Goal: Information Seeking & Learning: Learn about a topic

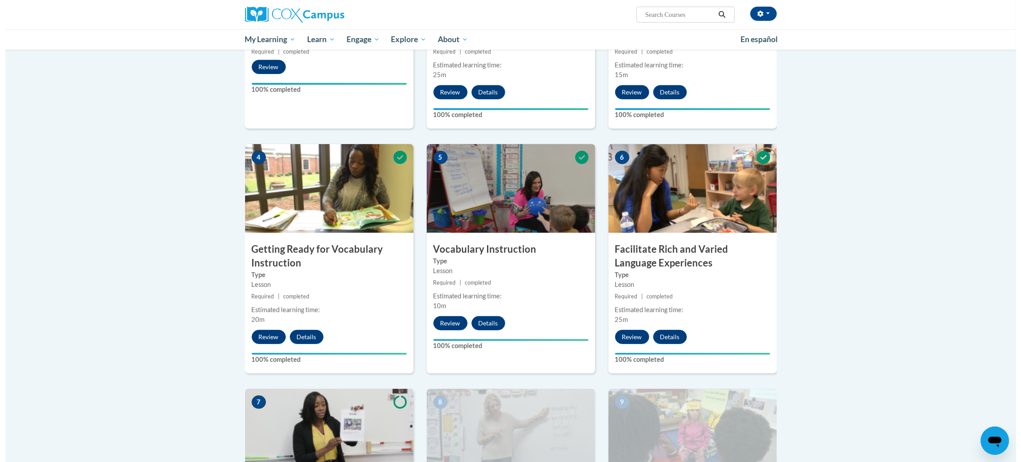
scroll to position [598, 0]
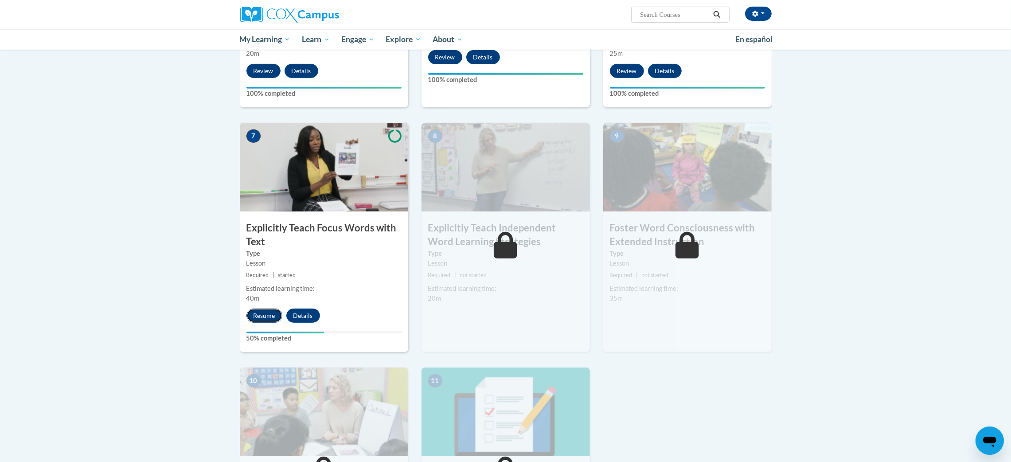
click at [264, 315] on button "Resume" at bounding box center [264, 315] width 36 height 14
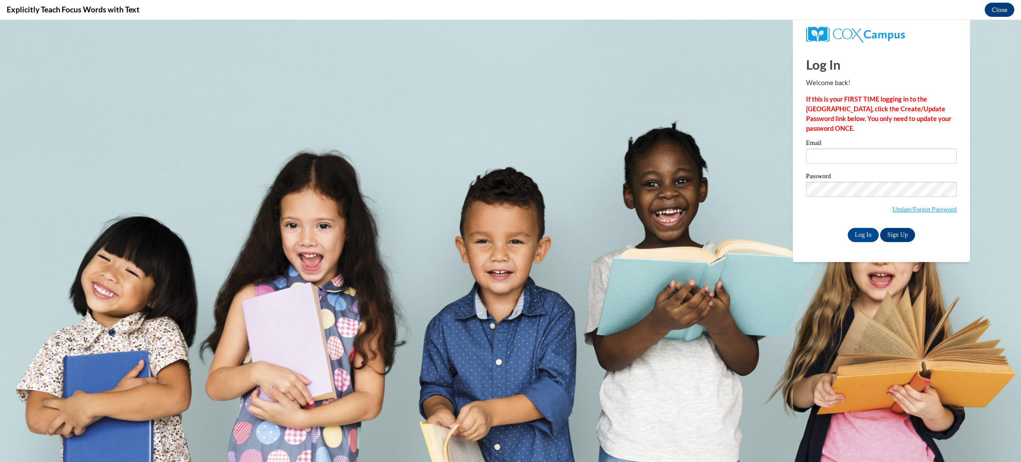
scroll to position [0, 0]
type input "rjackson@kusd.edu"
click at [834, 151] on input "rjackson@kusd.edu" at bounding box center [881, 155] width 151 height 15
click at [860, 237] on input "Log In" at bounding box center [863, 235] width 31 height 14
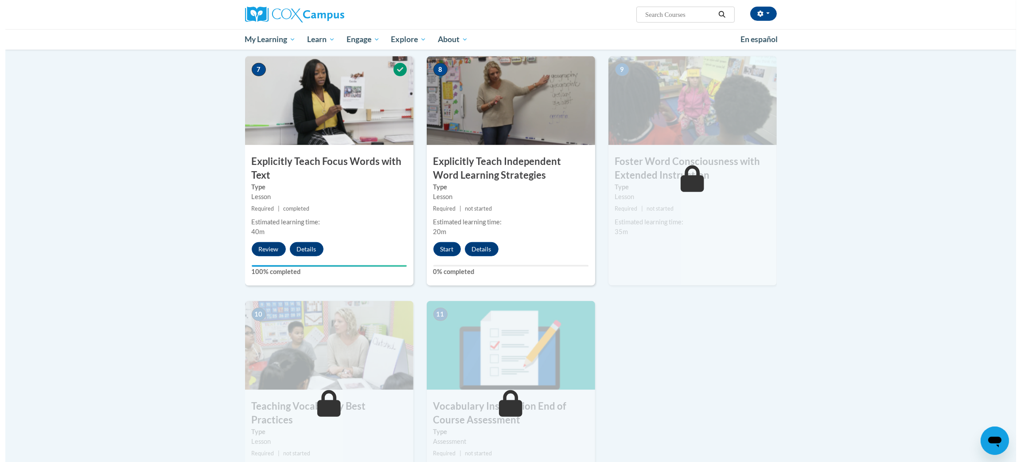
scroll to position [598, 0]
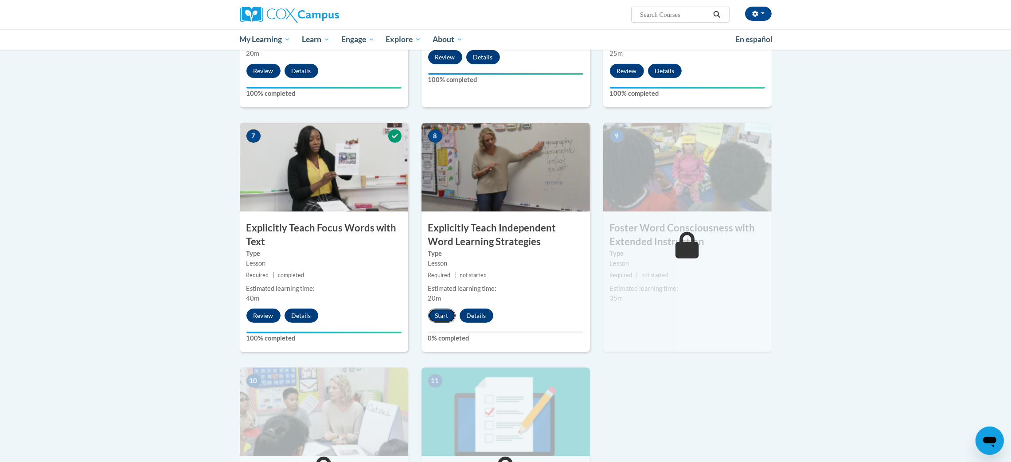
click at [431, 312] on button "Start" at bounding box center [441, 315] width 27 height 14
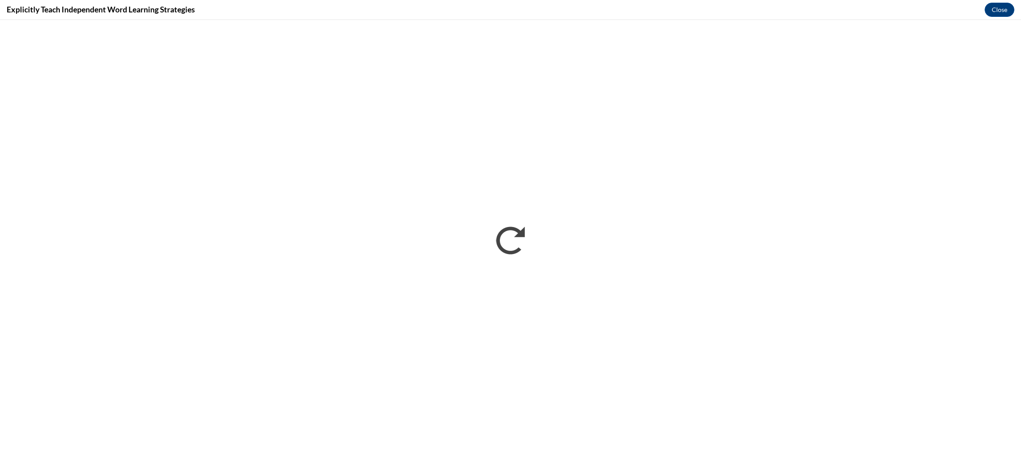
scroll to position [0, 0]
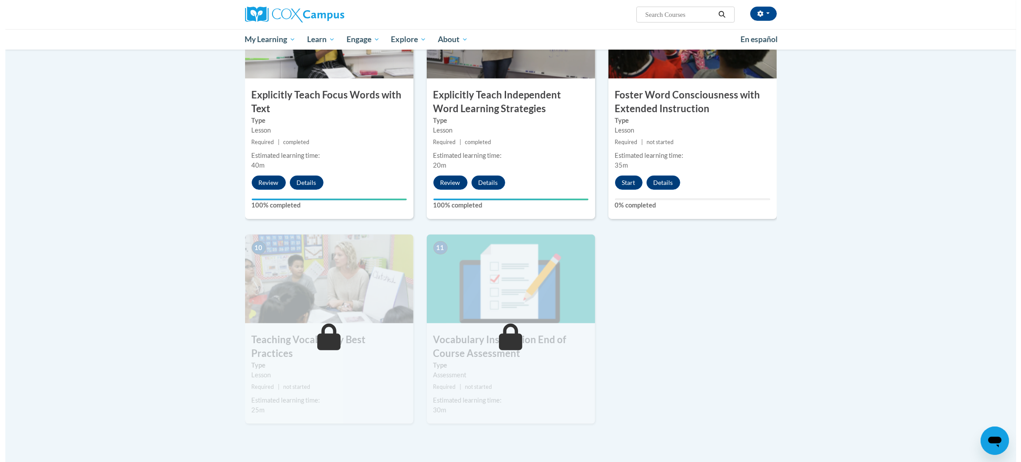
scroll to position [664, 0]
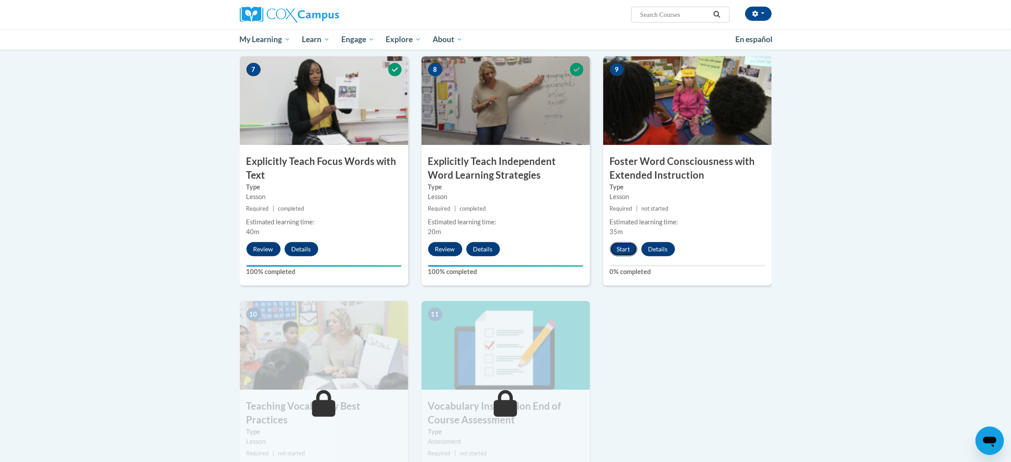
click at [618, 246] on button "Start" at bounding box center [623, 249] width 27 height 14
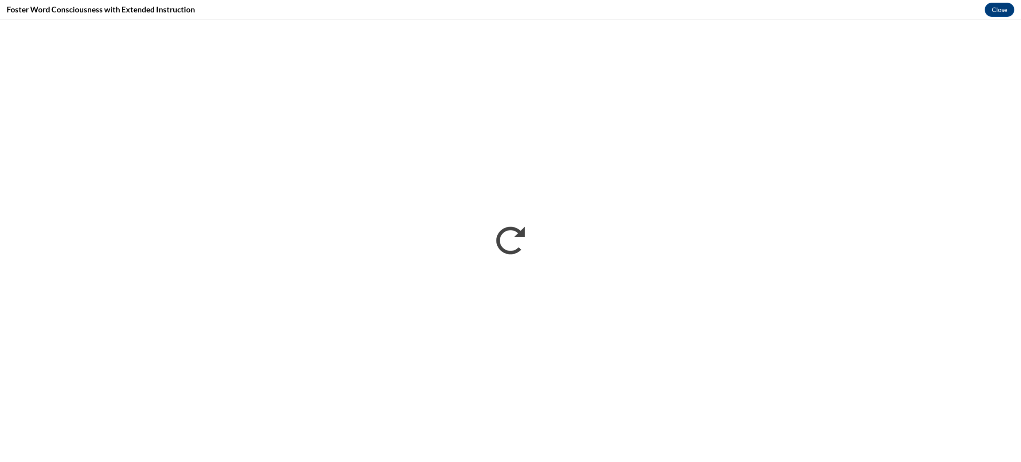
scroll to position [0, 0]
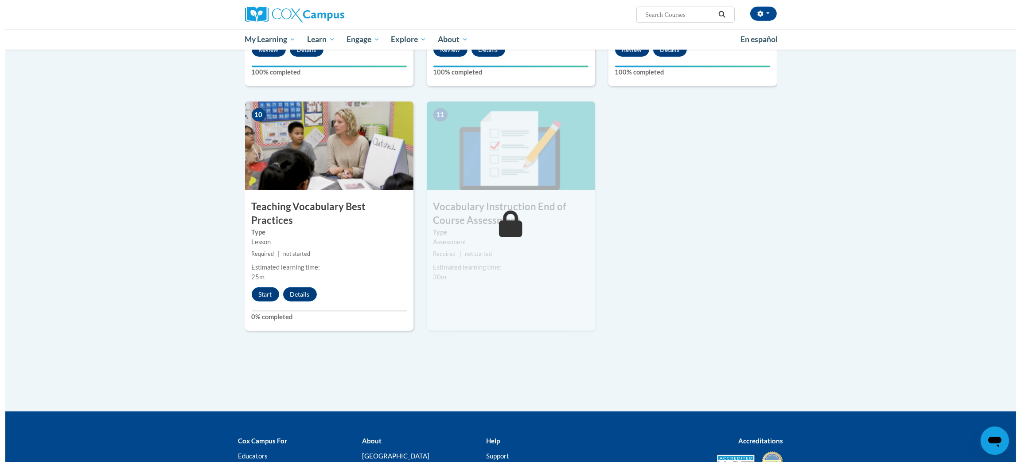
scroll to position [930, 0]
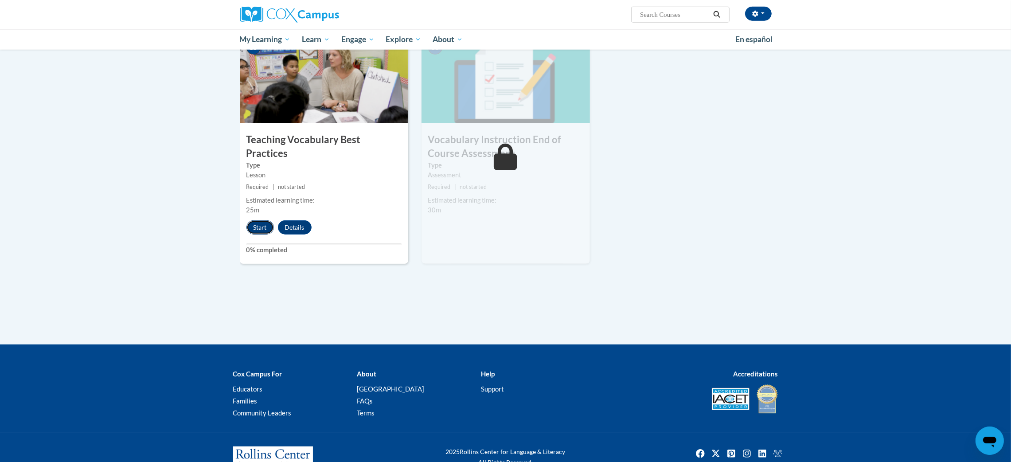
click at [252, 220] on button "Start" at bounding box center [259, 227] width 27 height 14
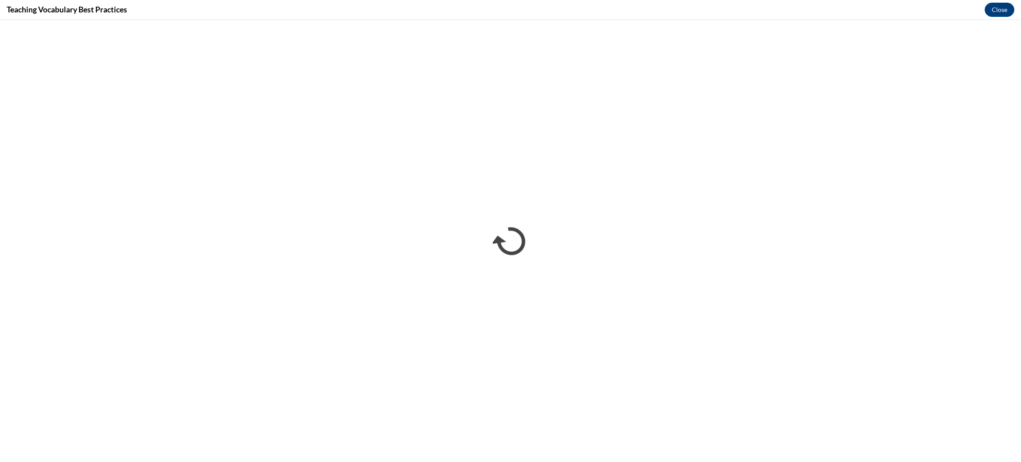
scroll to position [0, 0]
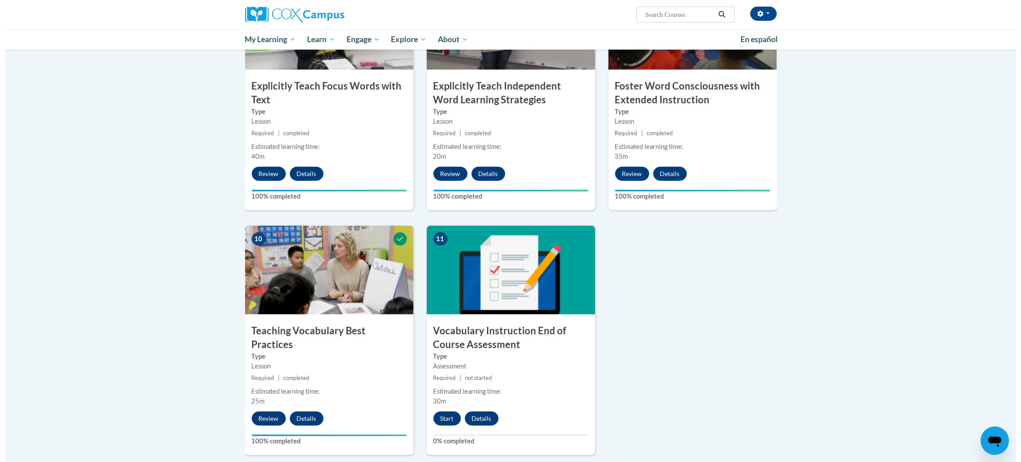
scroll to position [872, 0]
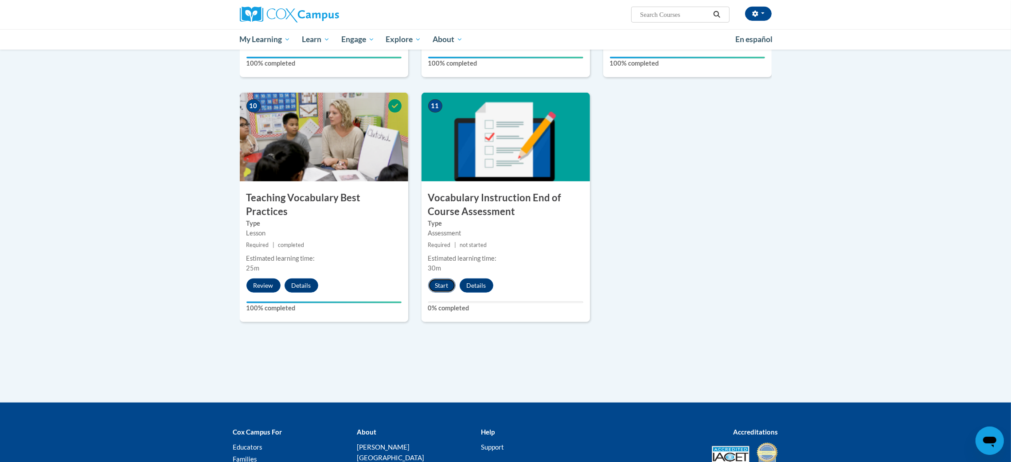
click at [436, 287] on button "Start" at bounding box center [441, 285] width 27 height 14
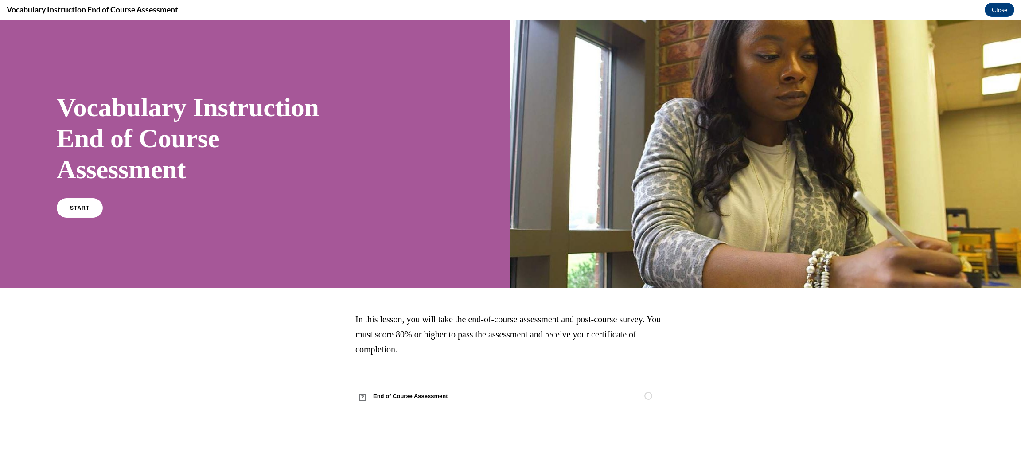
scroll to position [0, 0]
click at [87, 203] on link "START" at bounding box center [79, 208] width 48 height 20
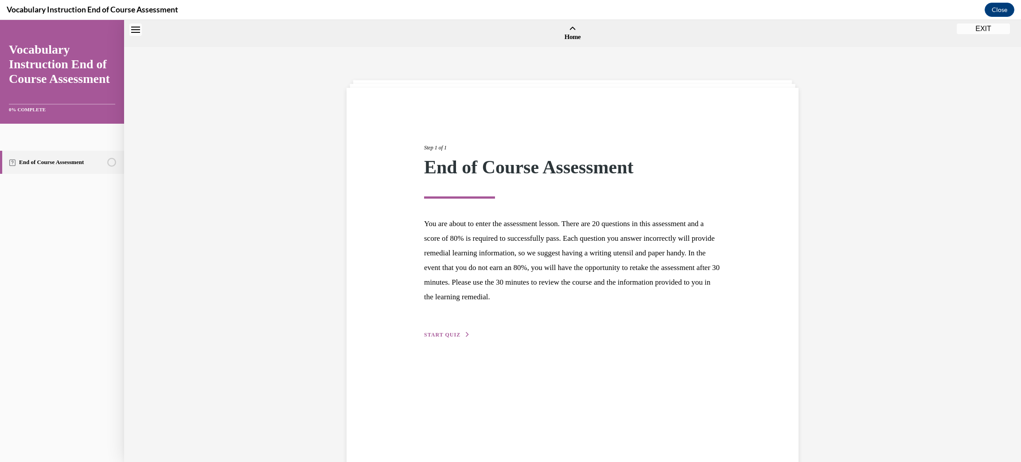
scroll to position [27, 0]
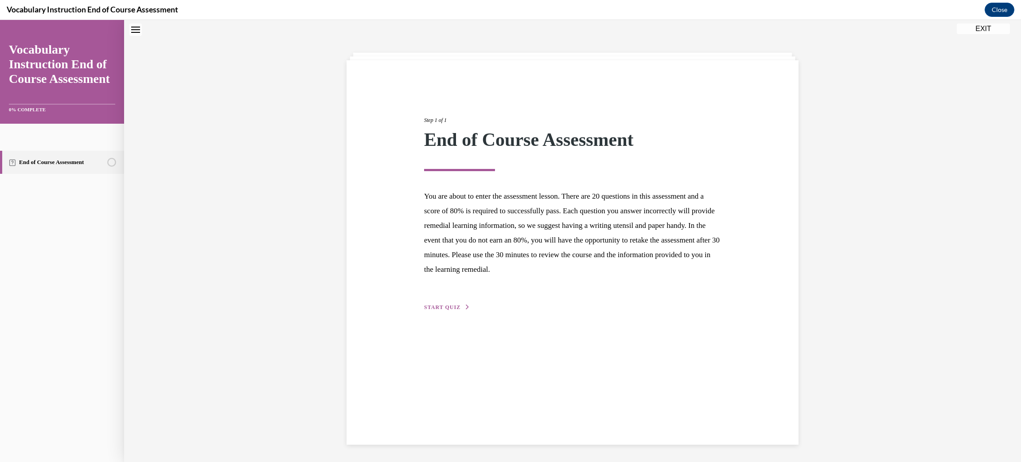
click at [443, 307] on span "START QUIZ" at bounding box center [442, 307] width 36 height 6
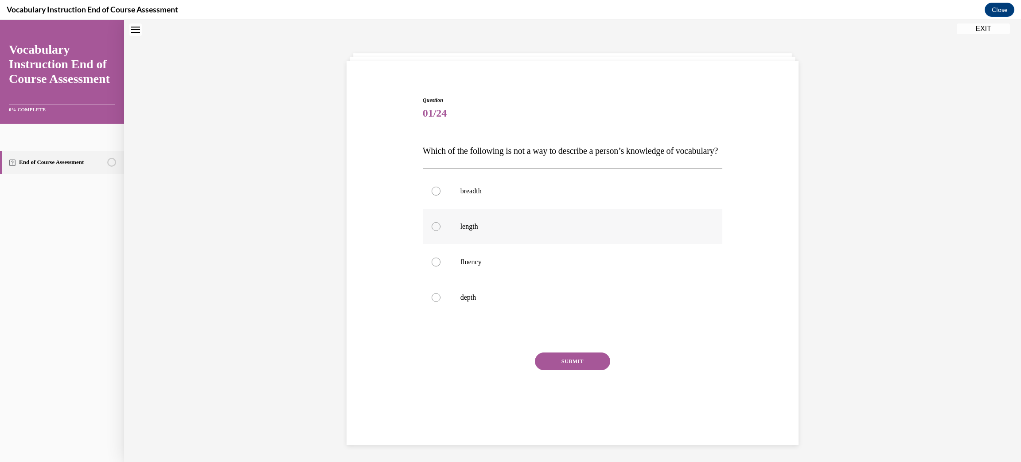
click at [634, 231] on p "length" at bounding box center [580, 226] width 240 height 9
click at [440, 231] on input "length" at bounding box center [436, 226] width 9 height 9
radio input "true"
click at [574, 370] on button "SUBMIT" at bounding box center [572, 361] width 75 height 18
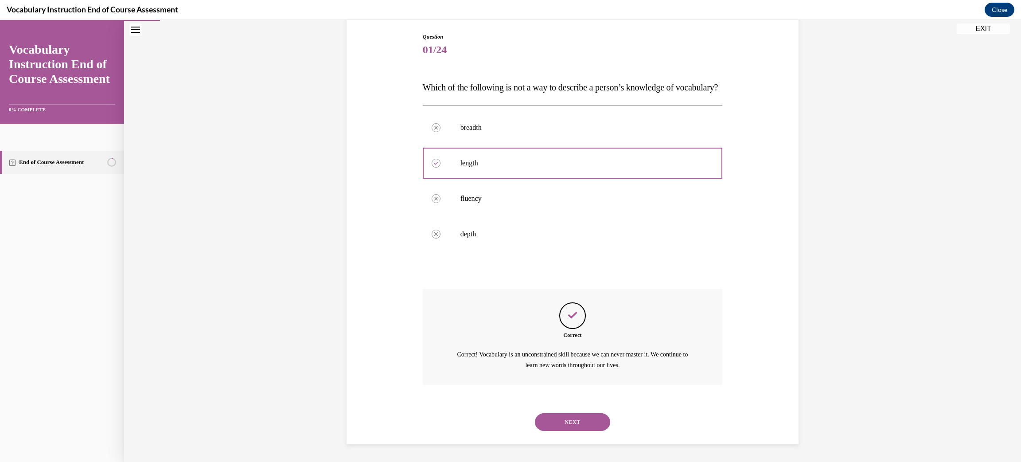
click at [581, 419] on button "NEXT" at bounding box center [572, 422] width 75 height 18
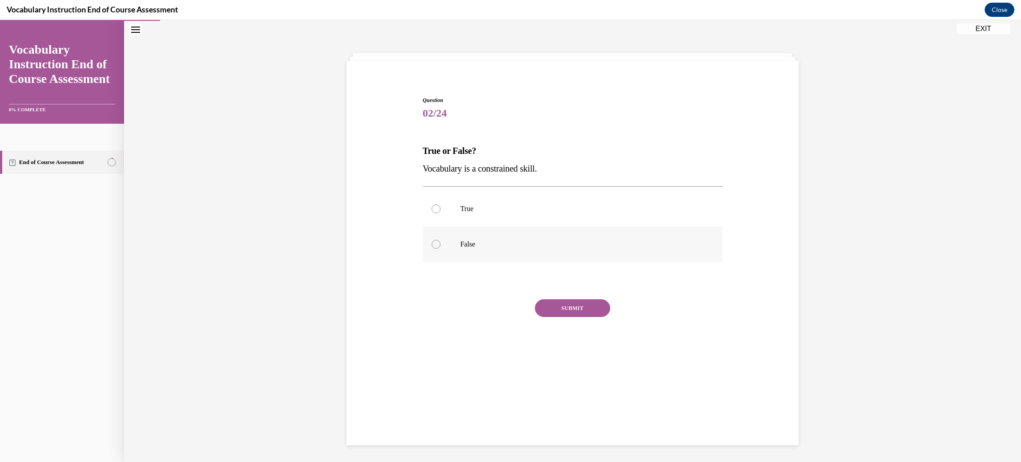
click at [477, 247] on p "False" at bounding box center [580, 244] width 240 height 9
click at [440, 247] on input "False" at bounding box center [436, 244] width 9 height 9
radio input "true"
click at [555, 304] on button "SUBMIT" at bounding box center [572, 308] width 75 height 18
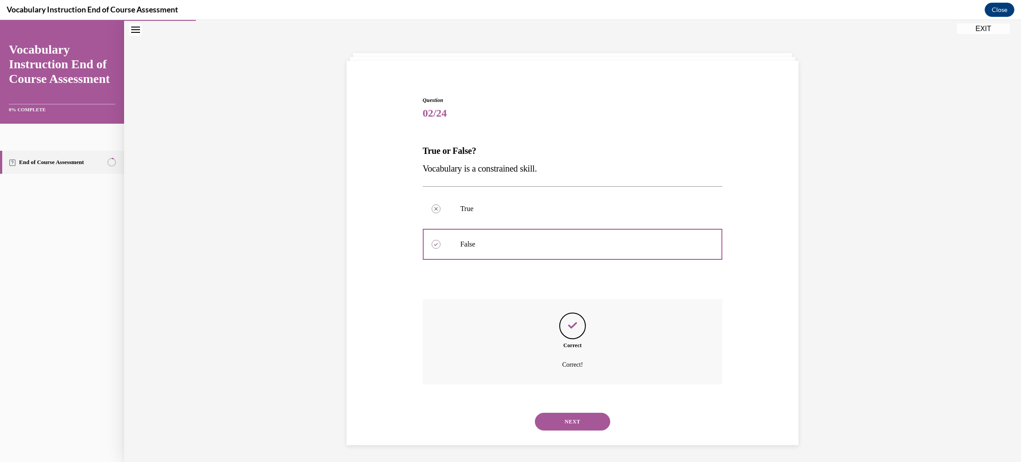
click at [592, 417] on button "NEXT" at bounding box center [572, 421] width 75 height 18
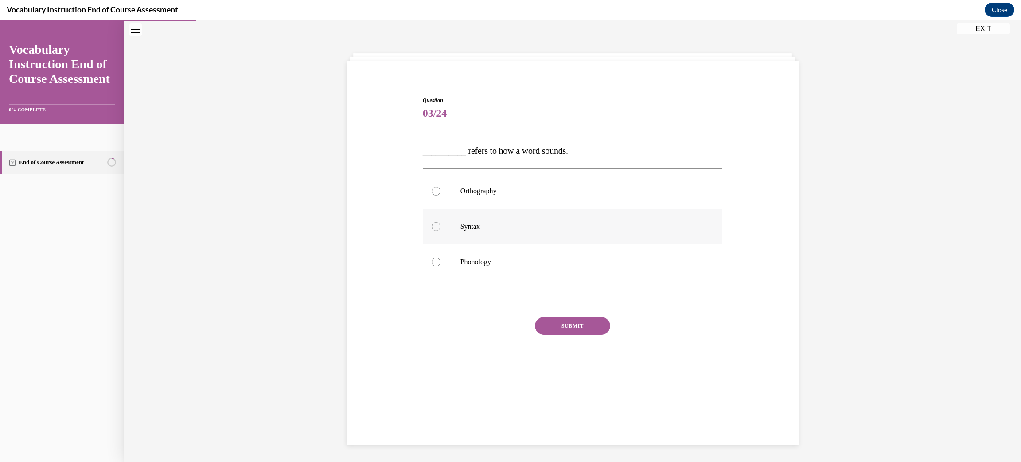
click at [679, 236] on label "Syntax" at bounding box center [573, 226] width 300 height 35
click at [440, 231] on input "Syntax" at bounding box center [436, 226] width 9 height 9
radio input "true"
click at [474, 265] on p "Phonology" at bounding box center [580, 261] width 240 height 9
click at [440, 265] on input "Phonology" at bounding box center [436, 261] width 9 height 9
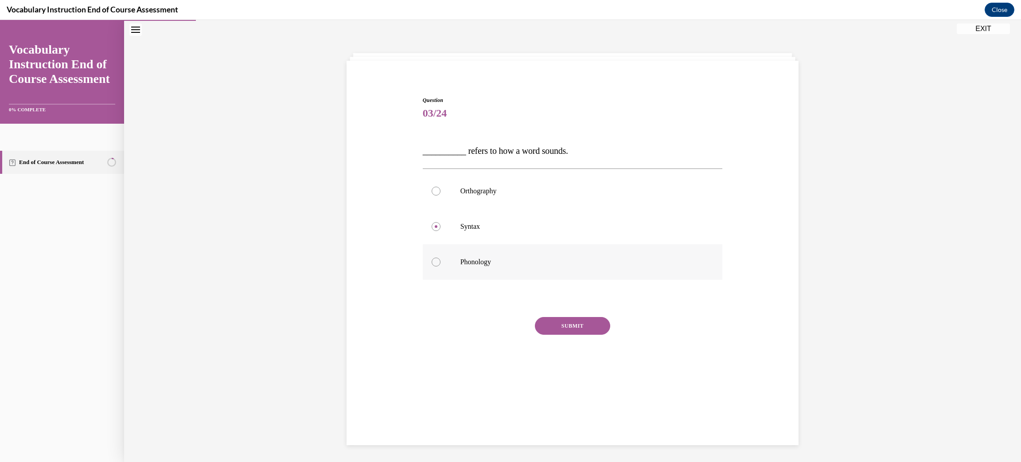
radio input "true"
click at [555, 325] on button "SUBMIT" at bounding box center [572, 326] width 75 height 18
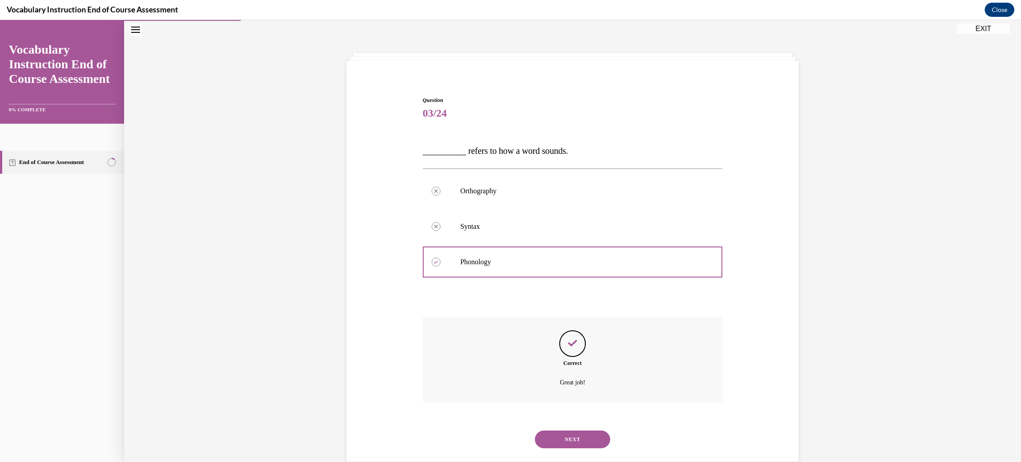
click at [560, 438] on button "NEXT" at bounding box center [572, 439] width 75 height 18
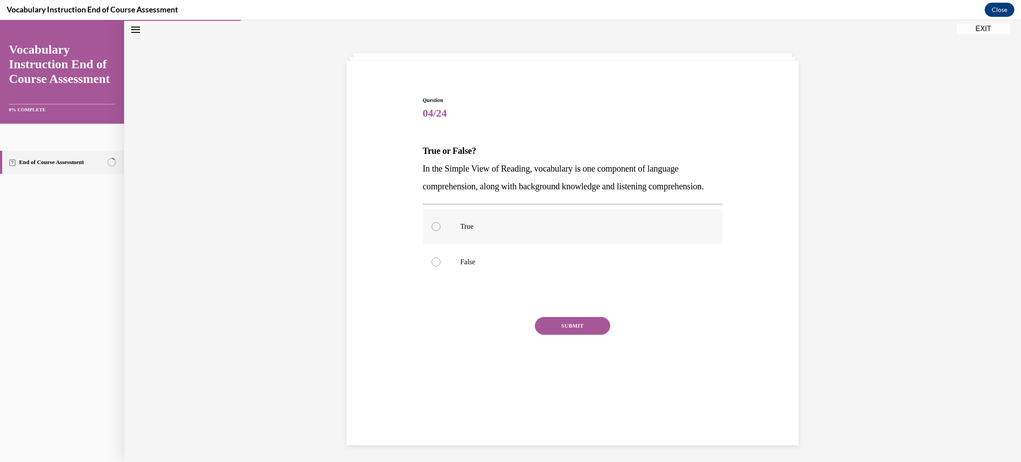
click at [482, 231] on p "True" at bounding box center [580, 226] width 240 height 9
click at [440, 231] on input "True" at bounding box center [436, 226] width 9 height 9
radio input "true"
click at [572, 334] on button "SUBMIT" at bounding box center [572, 326] width 75 height 18
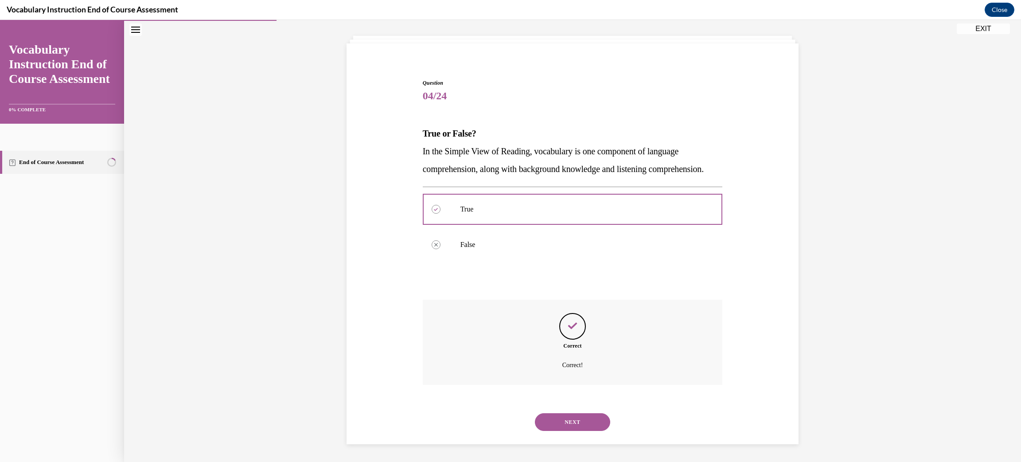
click at [597, 422] on button "NEXT" at bounding box center [572, 422] width 75 height 18
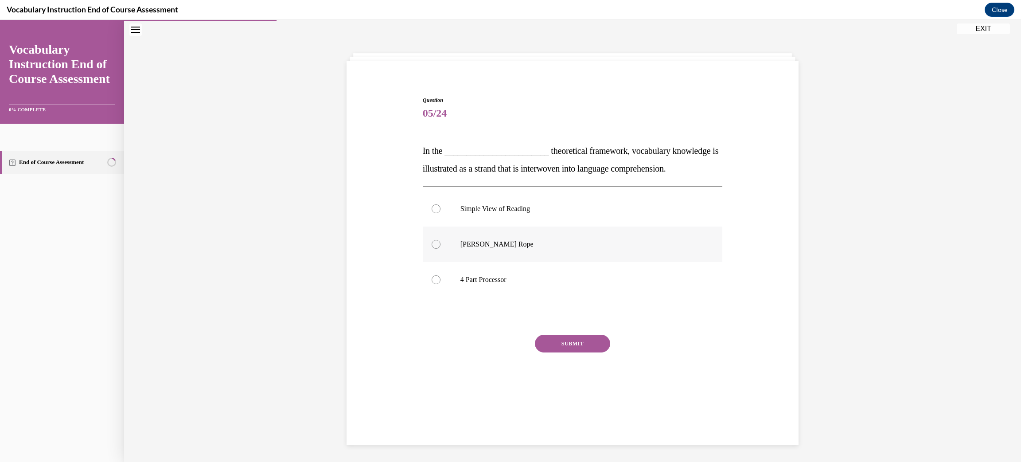
click at [614, 249] on label "Scarborough's Rope" at bounding box center [573, 243] width 300 height 35
click at [440, 249] on input "Scarborough's Rope" at bounding box center [436, 244] width 9 height 9
radio input "true"
click at [560, 348] on button "SUBMIT" at bounding box center [572, 343] width 75 height 18
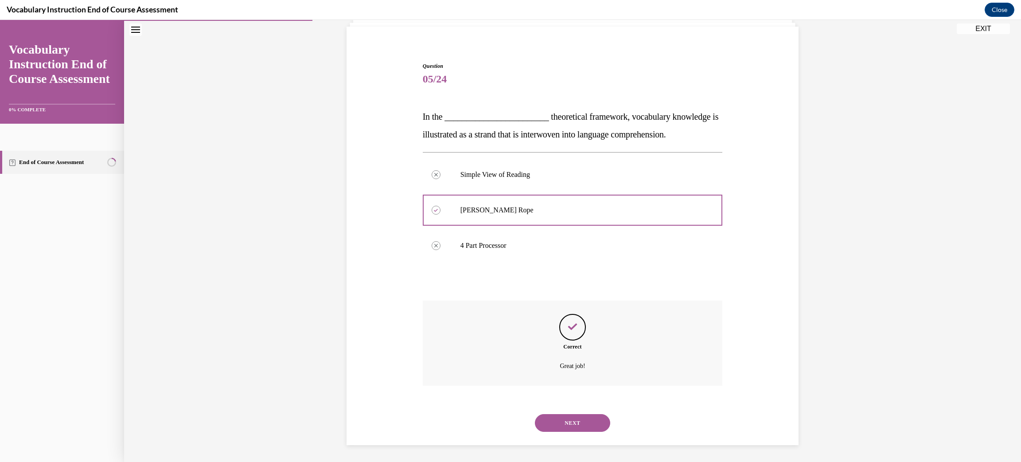
click at [573, 424] on button "NEXT" at bounding box center [572, 423] width 75 height 18
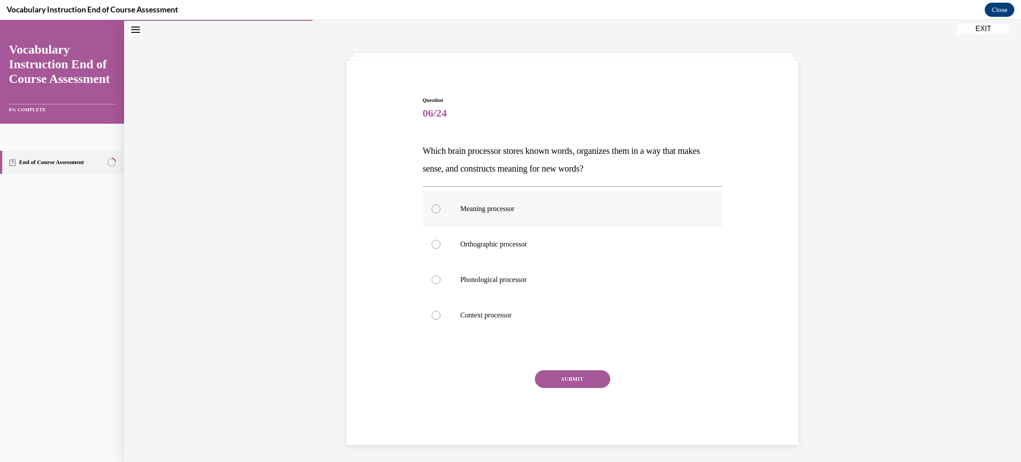
click at [657, 204] on p "Meaning processor" at bounding box center [580, 208] width 240 height 9
click at [440, 204] on input "Meaning processor" at bounding box center [436, 208] width 9 height 9
radio input "true"
click at [581, 376] on button "SUBMIT" at bounding box center [572, 379] width 75 height 18
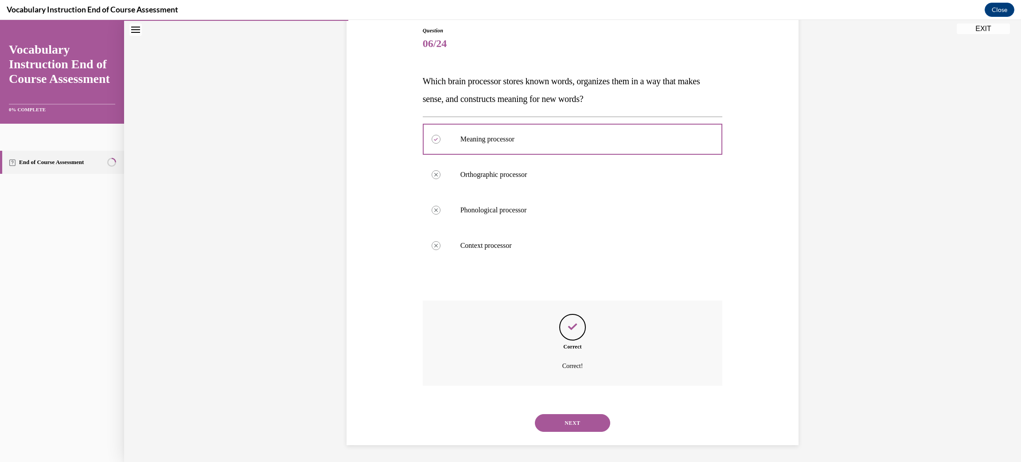
click at [573, 421] on button "NEXT" at bounding box center [572, 423] width 75 height 18
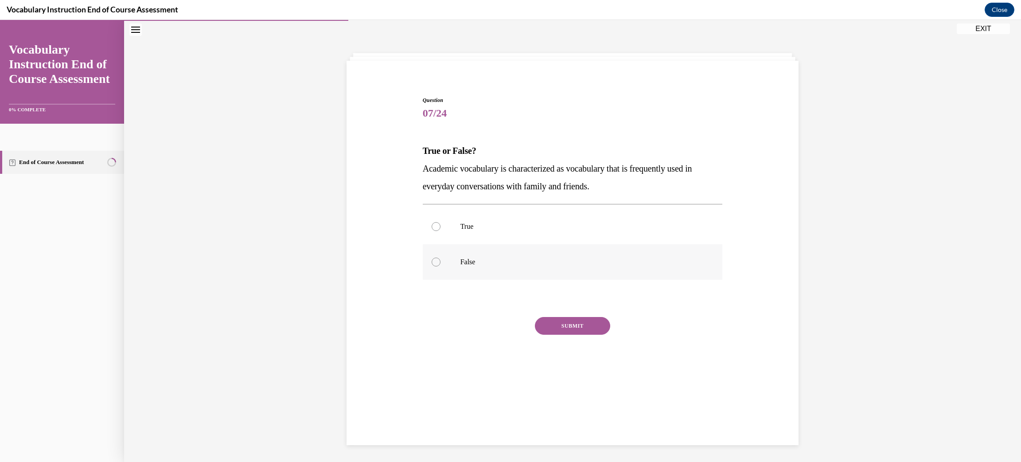
click at [658, 257] on label "False" at bounding box center [573, 261] width 300 height 35
click at [440, 257] on input "False" at bounding box center [436, 261] width 9 height 9
radio input "true"
click at [578, 320] on button "SUBMIT" at bounding box center [572, 326] width 75 height 18
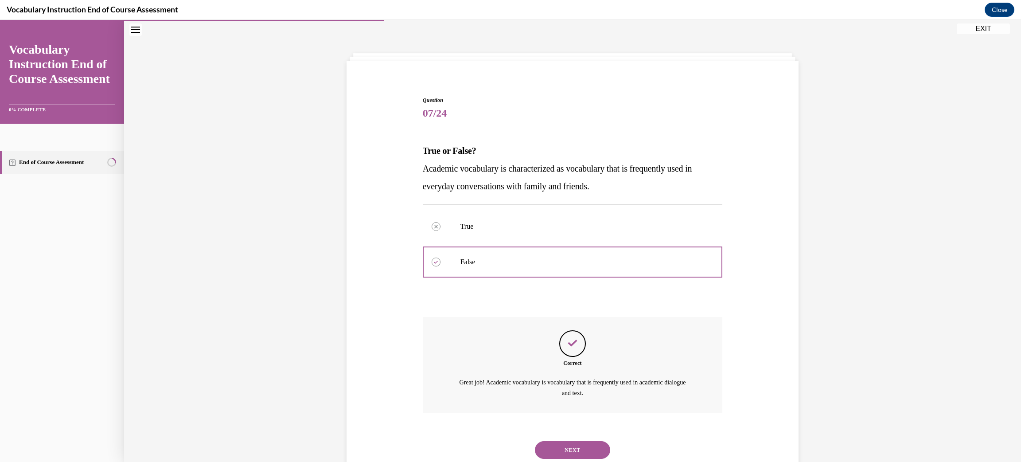
click at [587, 446] on button "NEXT" at bounding box center [572, 450] width 75 height 18
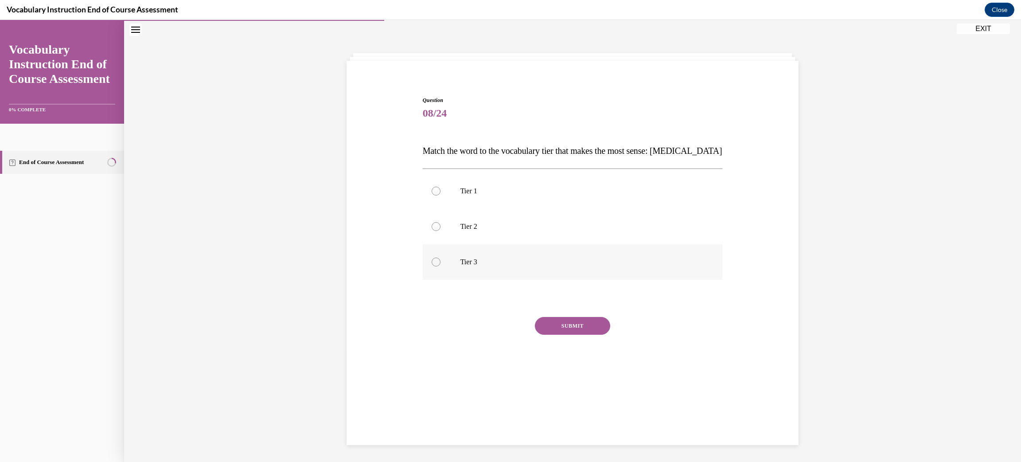
click at [668, 259] on p "Tier 3" at bounding box center [580, 261] width 240 height 9
click at [440, 259] on input "Tier 3" at bounding box center [436, 261] width 9 height 9
radio input "true"
click at [581, 320] on button "SUBMIT" at bounding box center [572, 326] width 75 height 18
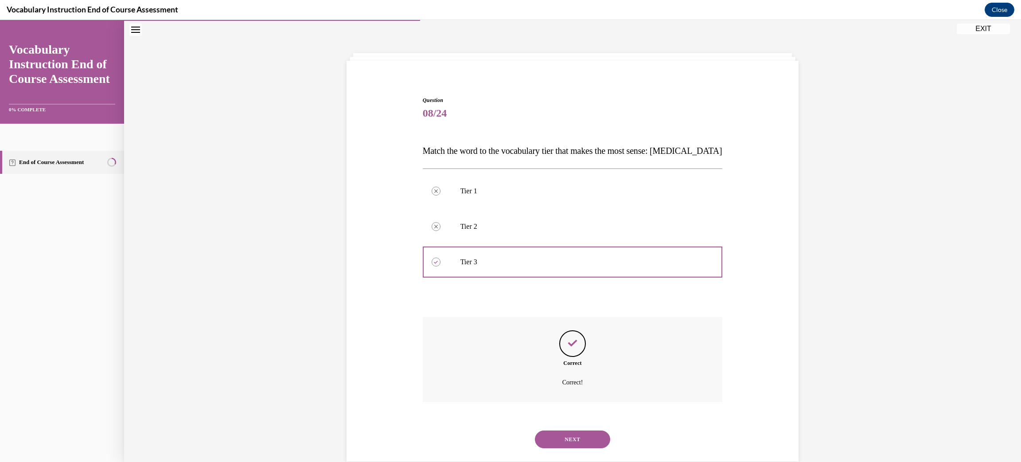
click at [576, 432] on button "NEXT" at bounding box center [572, 439] width 75 height 18
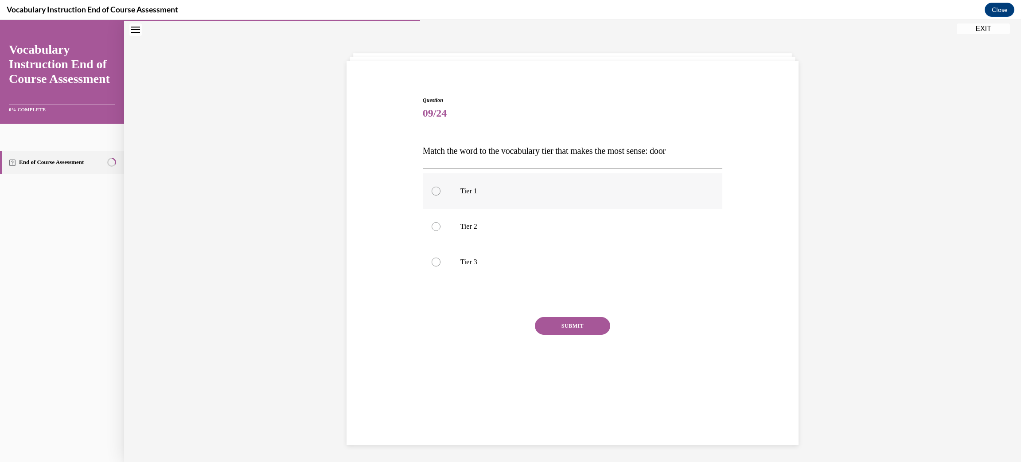
click at [501, 201] on label "Tier 1" at bounding box center [573, 190] width 300 height 35
click at [440, 195] on input "Tier 1" at bounding box center [436, 191] width 9 height 9
radio input "true"
click at [545, 329] on button "SUBMIT" at bounding box center [572, 326] width 75 height 18
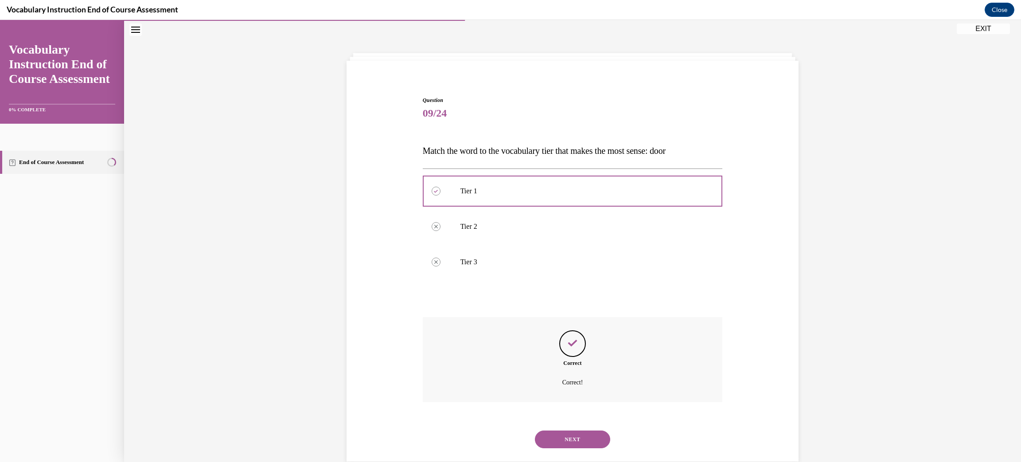
click at [596, 442] on button "NEXT" at bounding box center [572, 439] width 75 height 18
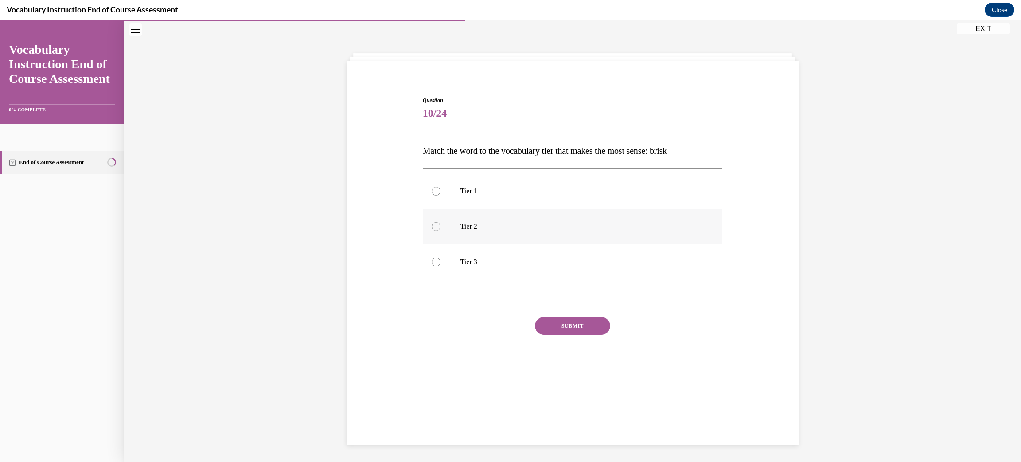
click at [562, 238] on label "Tier 2" at bounding box center [573, 226] width 300 height 35
click at [440, 231] on input "Tier 2" at bounding box center [436, 226] width 9 height 9
radio input "true"
click at [561, 327] on button "SUBMIT" at bounding box center [572, 326] width 75 height 18
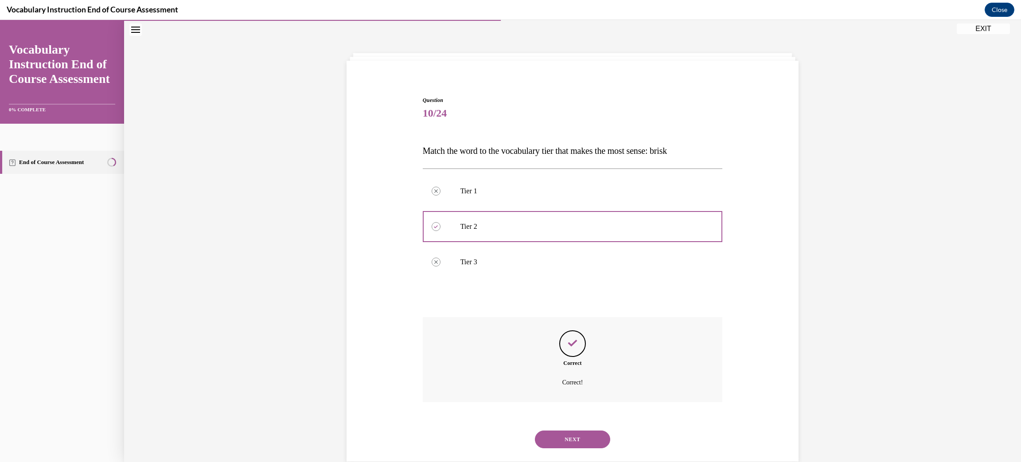
click at [570, 433] on button "NEXT" at bounding box center [572, 439] width 75 height 18
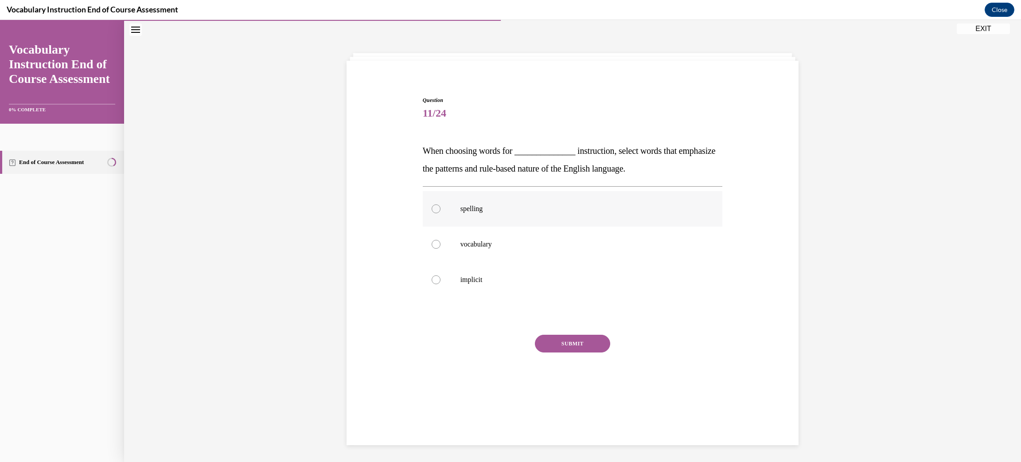
click at [653, 217] on label "spelling" at bounding box center [573, 208] width 300 height 35
click at [440, 213] on input "spelling" at bounding box center [436, 208] width 9 height 9
radio input "true"
click at [577, 340] on button "SUBMIT" at bounding box center [572, 343] width 75 height 18
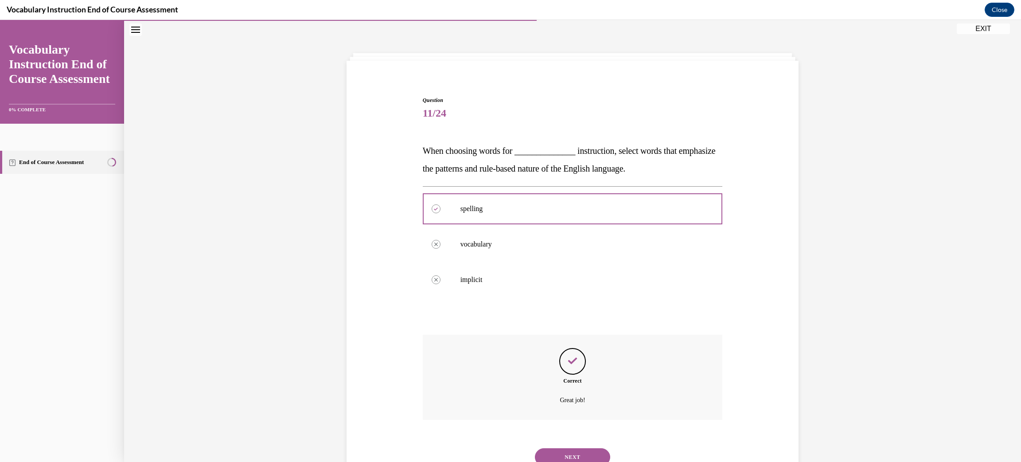
click at [563, 453] on button "NEXT" at bounding box center [572, 457] width 75 height 18
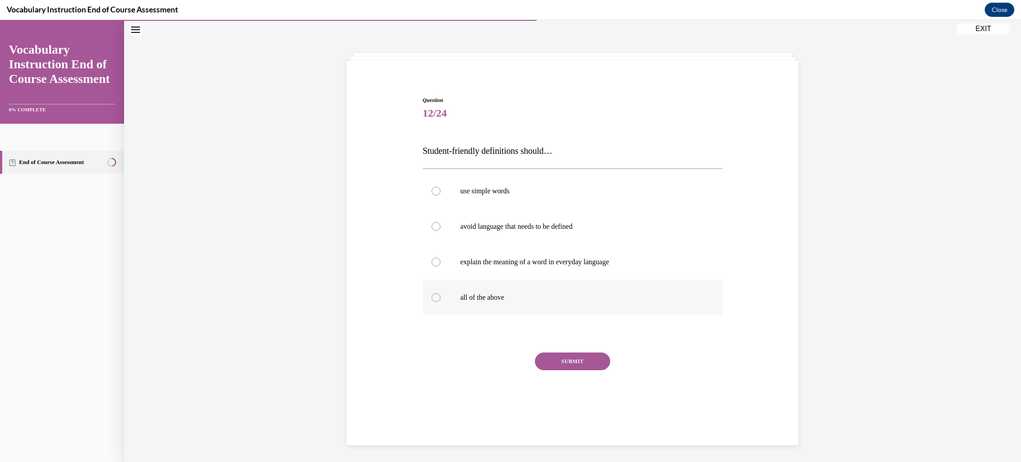
click at [514, 297] on p "all of the above" at bounding box center [580, 297] width 240 height 9
click at [440, 297] on input "all of the above" at bounding box center [436, 297] width 9 height 9
radio input "true"
click at [568, 366] on button "SUBMIT" at bounding box center [572, 361] width 75 height 18
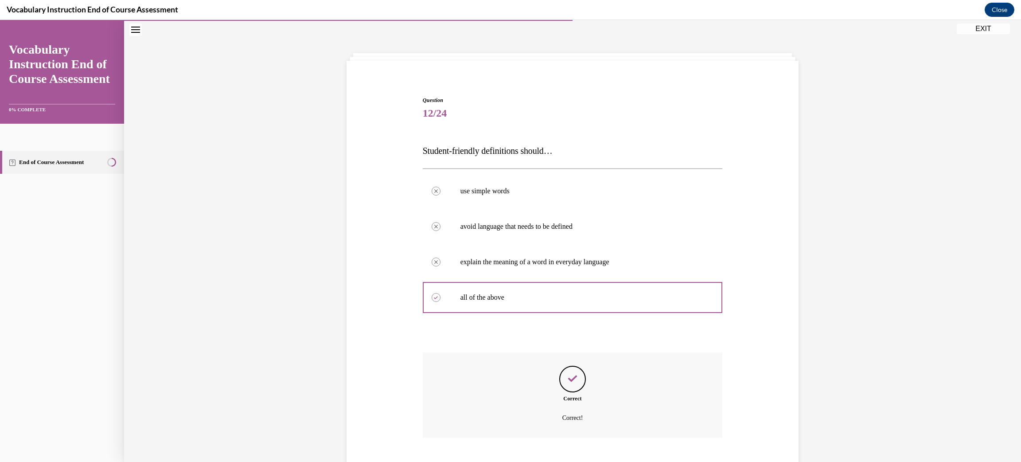
scroll to position [79, 0]
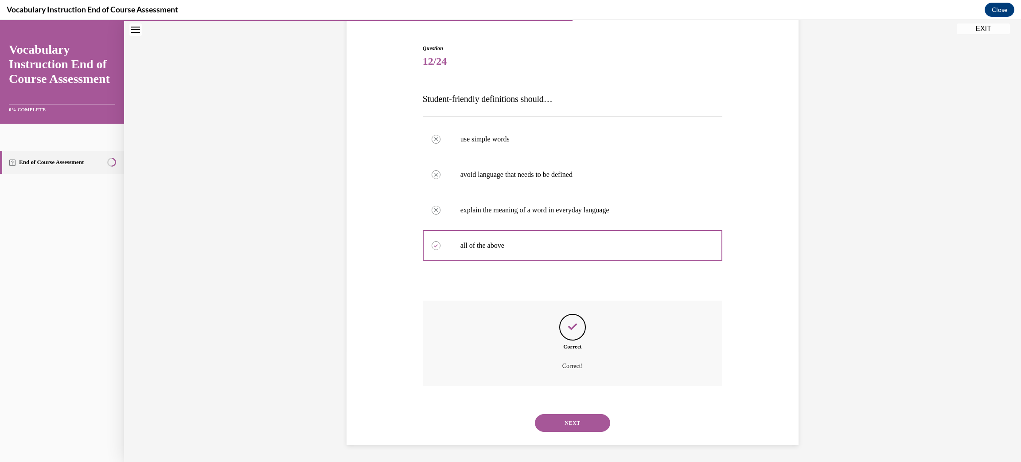
click at [587, 424] on button "NEXT" at bounding box center [572, 423] width 75 height 18
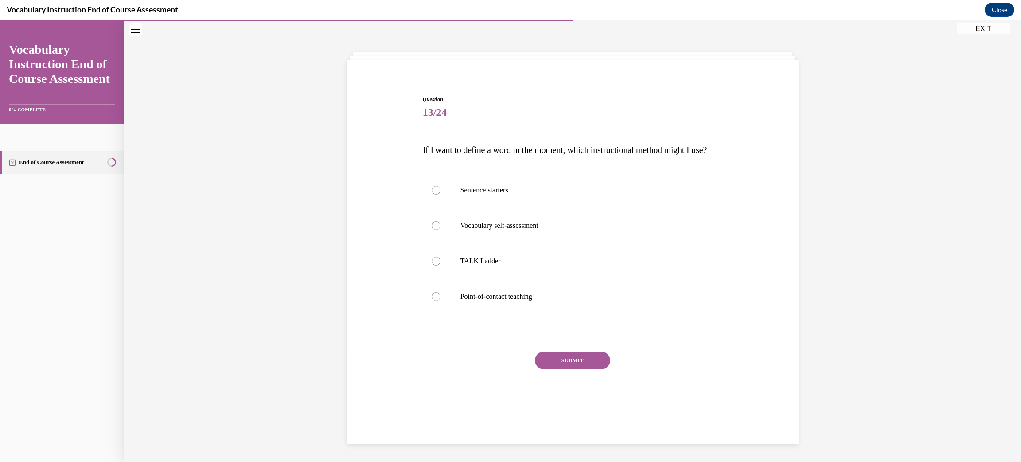
scroll to position [27, 0]
click at [681, 302] on p "Point-of-contact teaching" at bounding box center [580, 297] width 240 height 9
click at [440, 302] on input "Point-of-contact teaching" at bounding box center [436, 297] width 9 height 9
radio input "true"
click at [587, 370] on button "SUBMIT" at bounding box center [572, 361] width 75 height 18
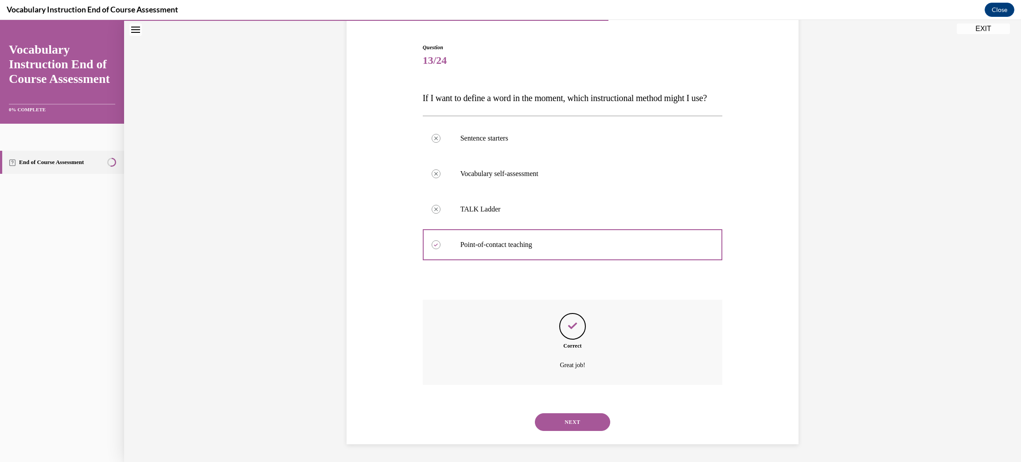
click at [576, 428] on button "NEXT" at bounding box center [572, 422] width 75 height 18
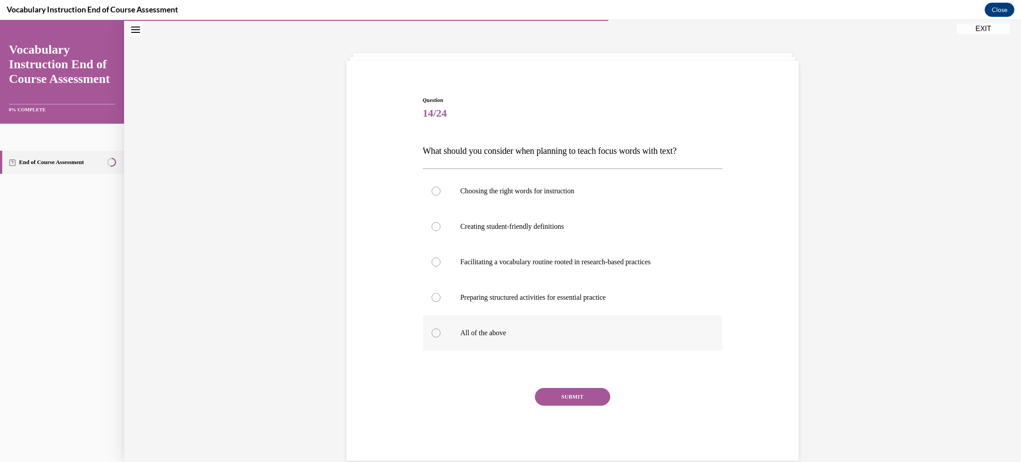
click at [528, 332] on p "All of the above" at bounding box center [580, 332] width 240 height 9
click at [440, 332] on input "All of the above" at bounding box center [436, 332] width 9 height 9
radio input "true"
click at [558, 389] on button "SUBMIT" at bounding box center [572, 397] width 75 height 18
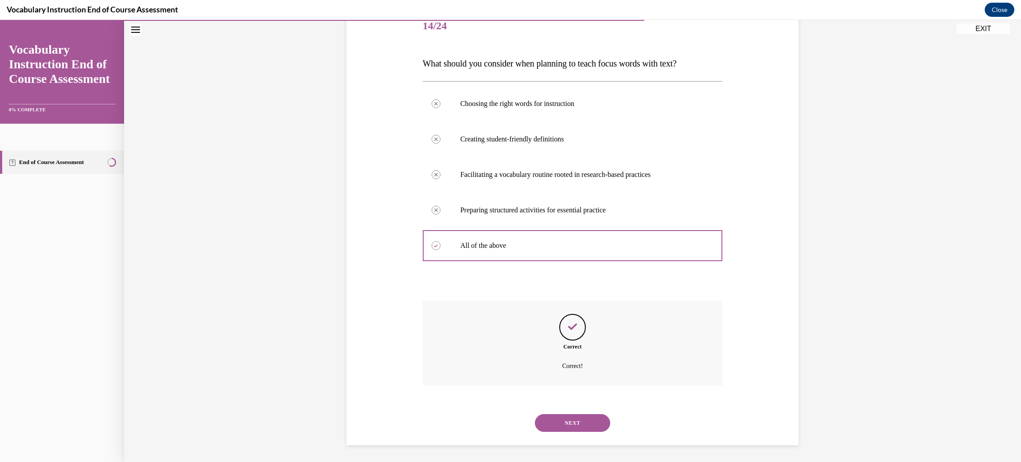
click at [587, 421] on button "NEXT" at bounding box center [572, 423] width 75 height 18
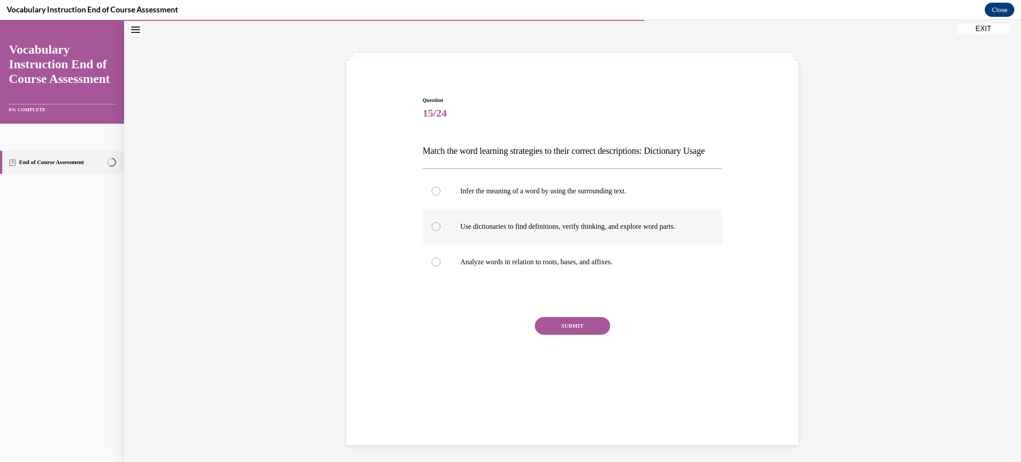
click at [672, 244] on label "Use dictionaries to find definitions, verify thinking, and explore word parts." at bounding box center [573, 226] width 300 height 35
click at [440, 231] on input "Use dictionaries to find definitions, verify thinking, and explore word parts." at bounding box center [436, 226] width 9 height 9
radio input "true"
click at [591, 334] on button "SUBMIT" at bounding box center [572, 326] width 75 height 18
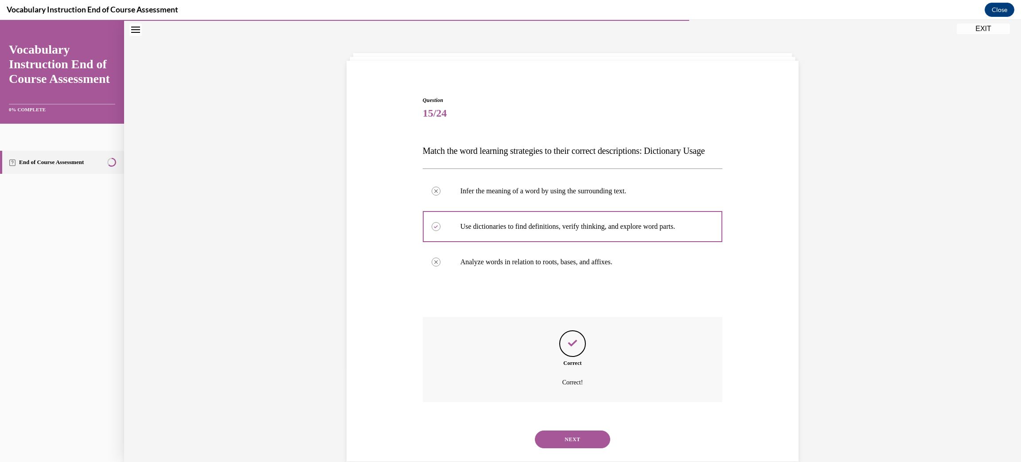
click at [591, 448] on button "NEXT" at bounding box center [572, 439] width 75 height 18
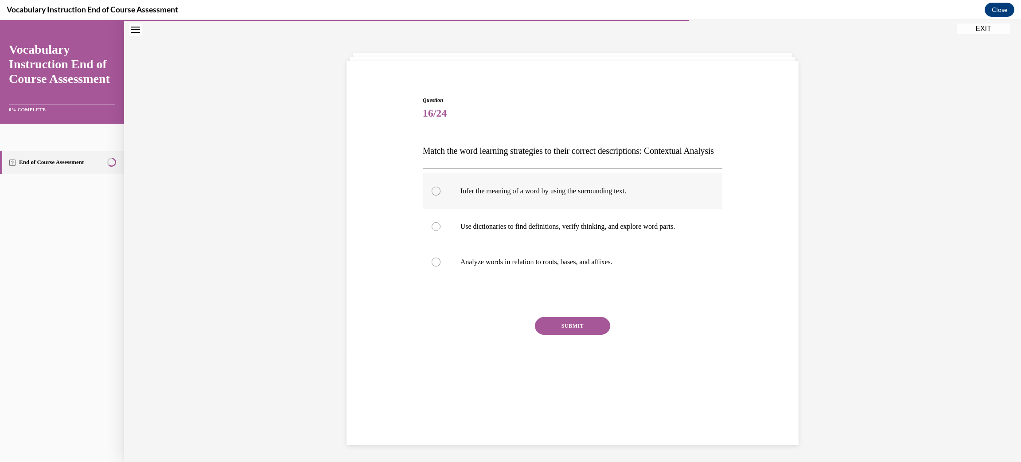
click at [562, 195] on p "Infer the meaning of a word by using the surrounding text." at bounding box center [580, 191] width 240 height 9
click at [440, 195] on input "Infer the meaning of a word by using the surrounding text." at bounding box center [436, 191] width 9 height 9
radio input "true"
click at [575, 334] on button "SUBMIT" at bounding box center [572, 326] width 75 height 18
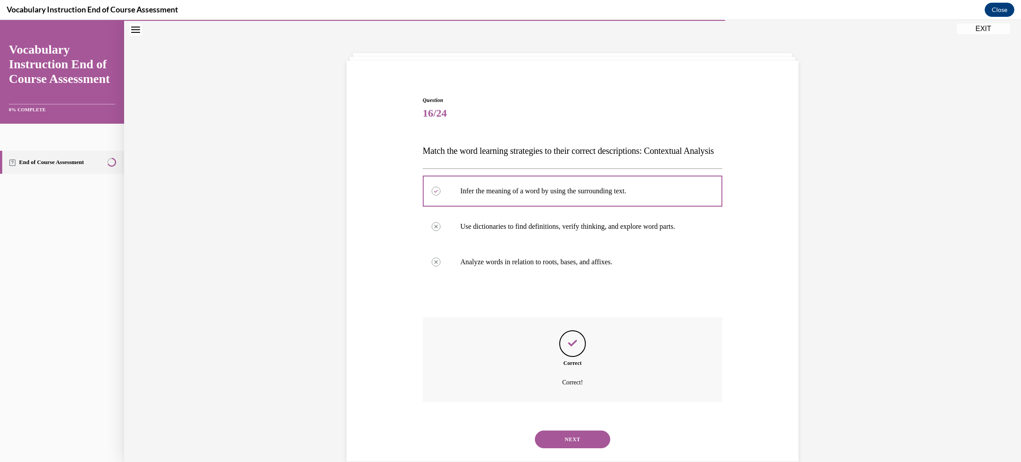
click at [578, 448] on button "NEXT" at bounding box center [572, 439] width 75 height 18
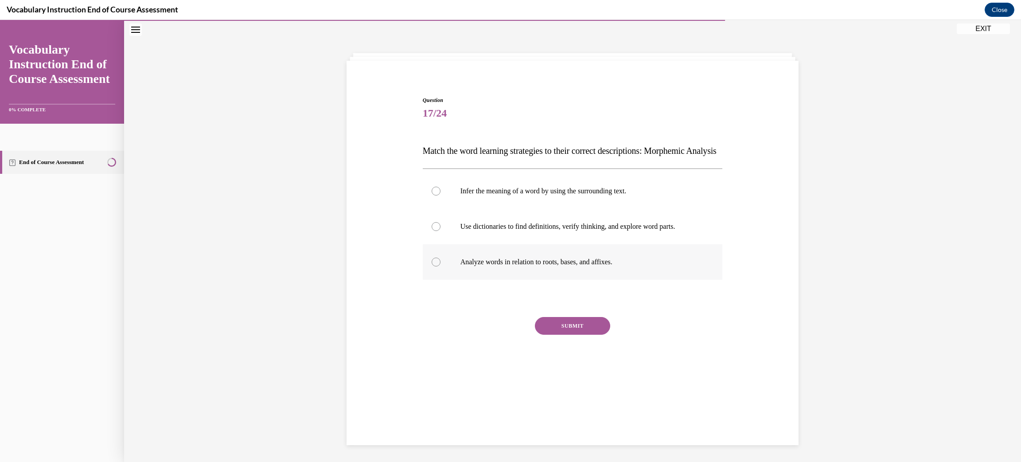
click at [662, 280] on label "Analyze words in relation to roots, bases, and affixes." at bounding box center [573, 261] width 300 height 35
click at [440, 266] on input "Analyze words in relation to roots, bases, and affixes." at bounding box center [436, 261] width 9 height 9
radio input "true"
click at [587, 334] on button "SUBMIT" at bounding box center [572, 326] width 75 height 18
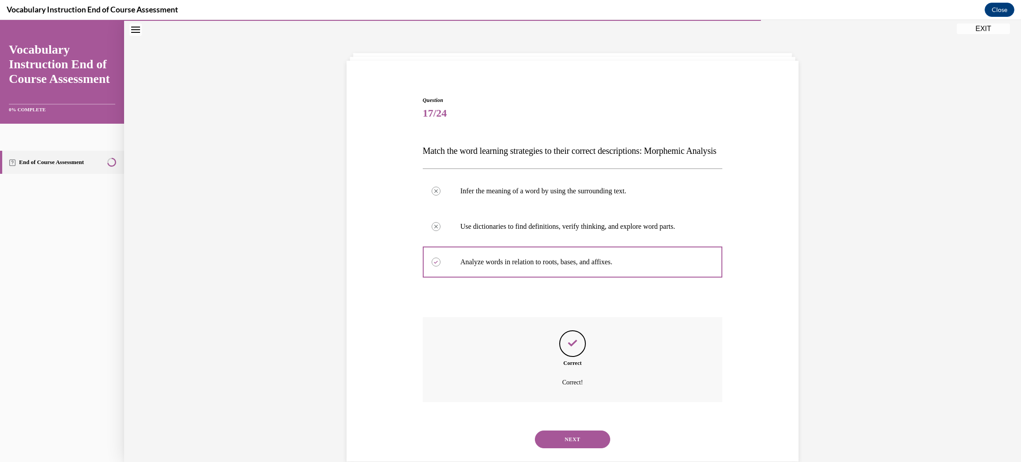
click at [570, 448] on button "NEXT" at bounding box center [572, 439] width 75 height 18
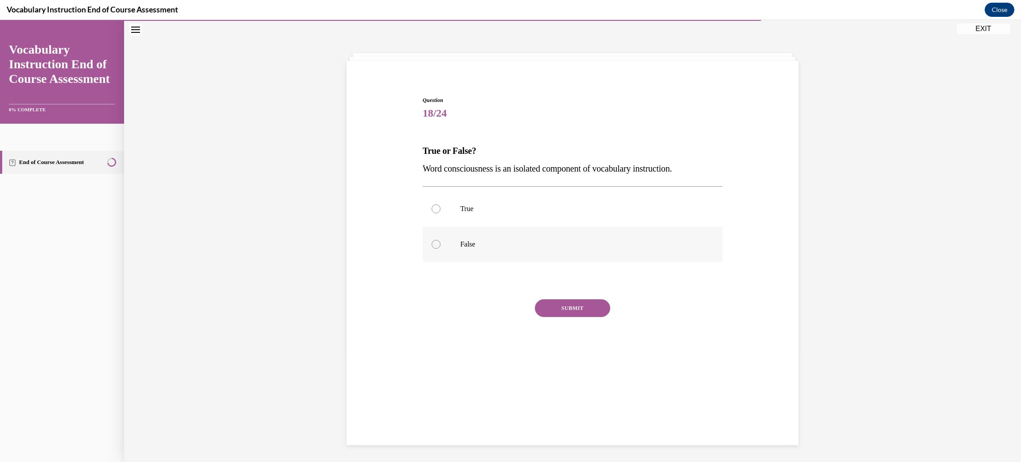
click at [471, 237] on label "False" at bounding box center [573, 243] width 300 height 35
click at [440, 240] on input "False" at bounding box center [436, 244] width 9 height 9
radio input "true"
click at [577, 308] on button "SUBMIT" at bounding box center [572, 308] width 75 height 18
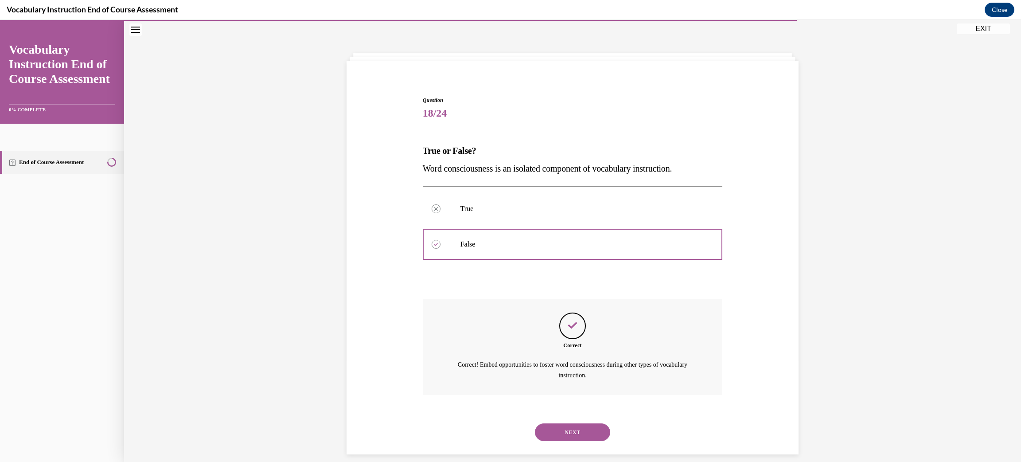
click at [574, 438] on button "NEXT" at bounding box center [572, 432] width 75 height 18
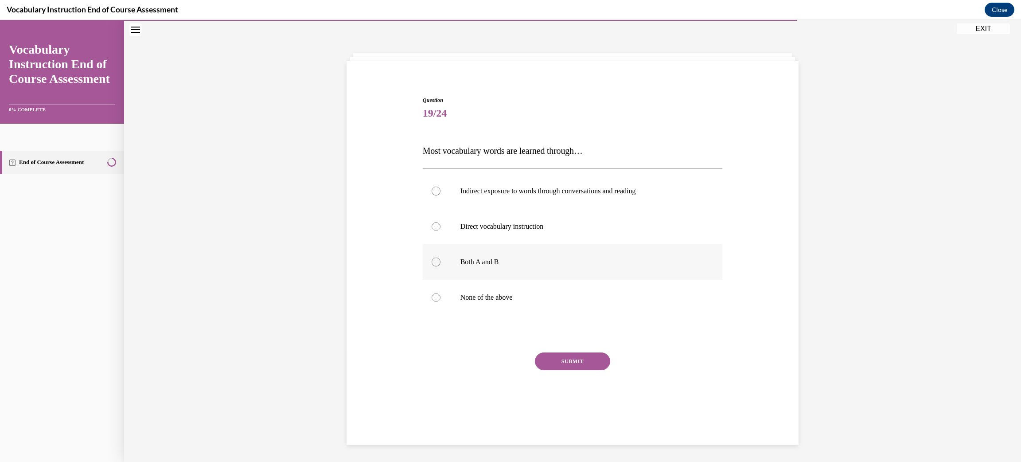
click at [568, 267] on label "Both A and B" at bounding box center [573, 261] width 300 height 35
click at [440, 266] on input "Both A and B" at bounding box center [436, 261] width 9 height 9
radio input "true"
click at [565, 358] on button "SUBMIT" at bounding box center [572, 361] width 75 height 18
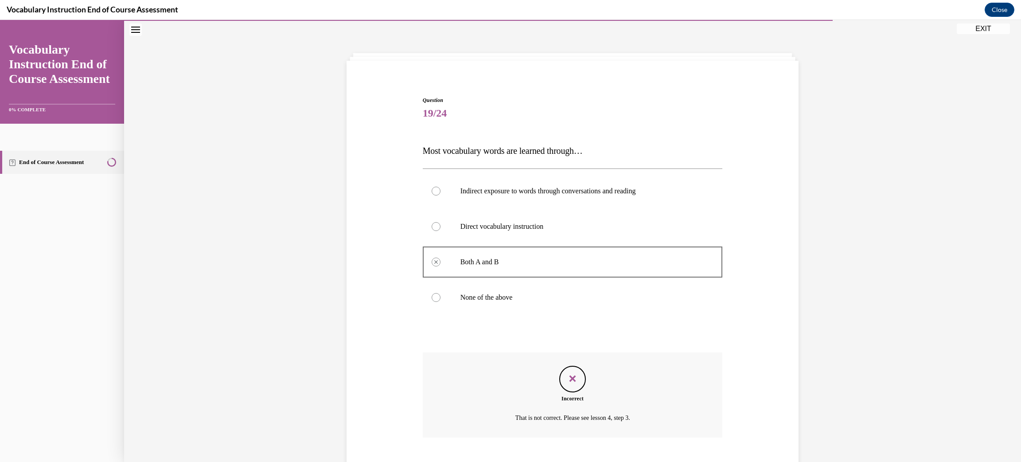
scroll to position [79, 0]
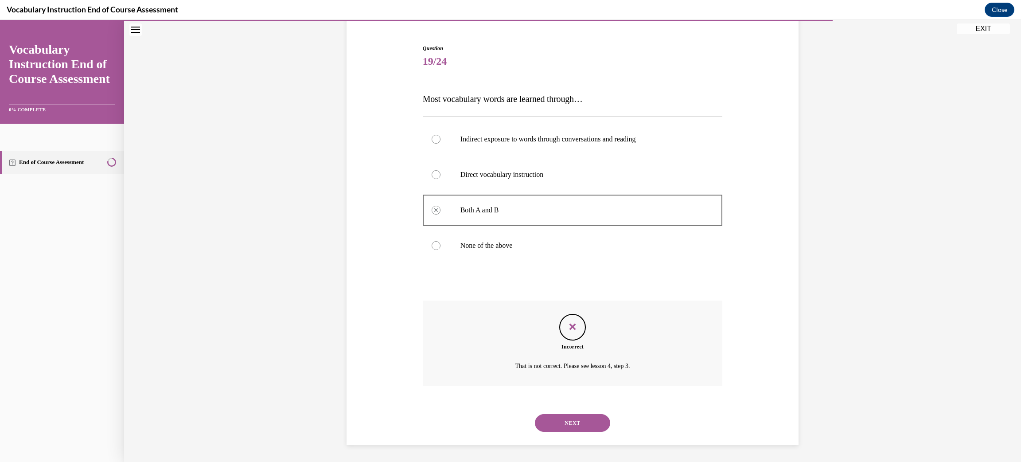
click at [556, 425] on button "NEXT" at bounding box center [572, 423] width 75 height 18
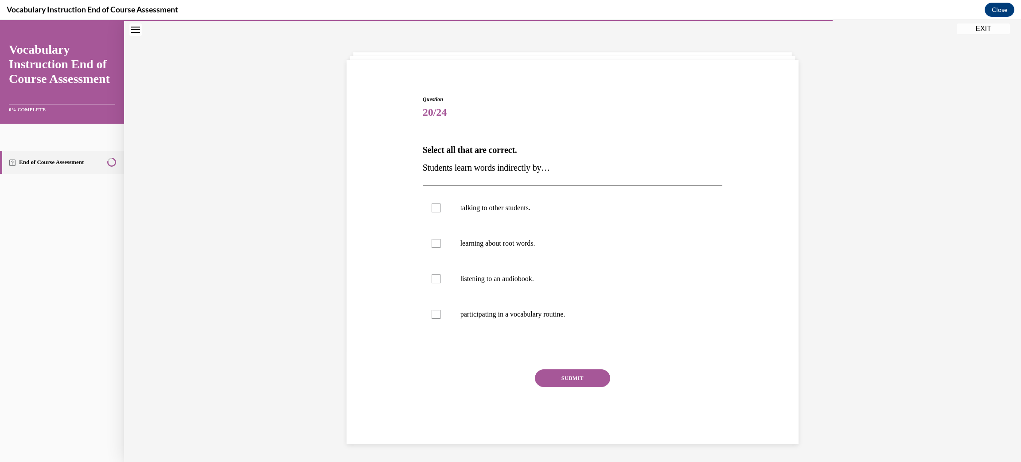
scroll to position [27, 0]
click at [434, 214] on label "talking to other students." at bounding box center [573, 208] width 300 height 35
click at [434, 213] on input "talking to other students." at bounding box center [436, 208] width 9 height 9
checkbox input "true"
click at [440, 244] on label "learning about root words." at bounding box center [573, 243] width 300 height 35
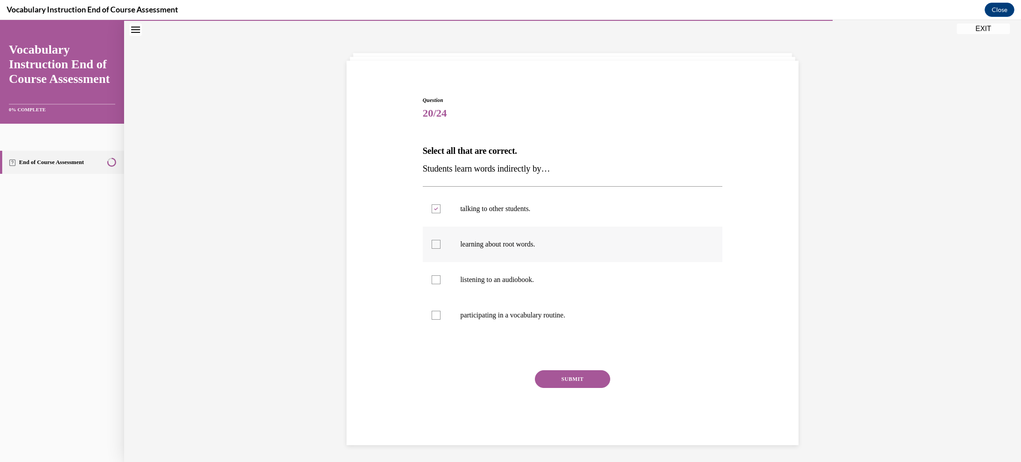
click at [440, 244] on input "learning about root words." at bounding box center [436, 244] width 9 height 9
checkbox input "true"
click at [451, 278] on label "listening to an audiobook." at bounding box center [573, 279] width 300 height 35
click at [440, 278] on input "listening to an audiobook." at bounding box center [436, 279] width 9 height 9
checkbox input "true"
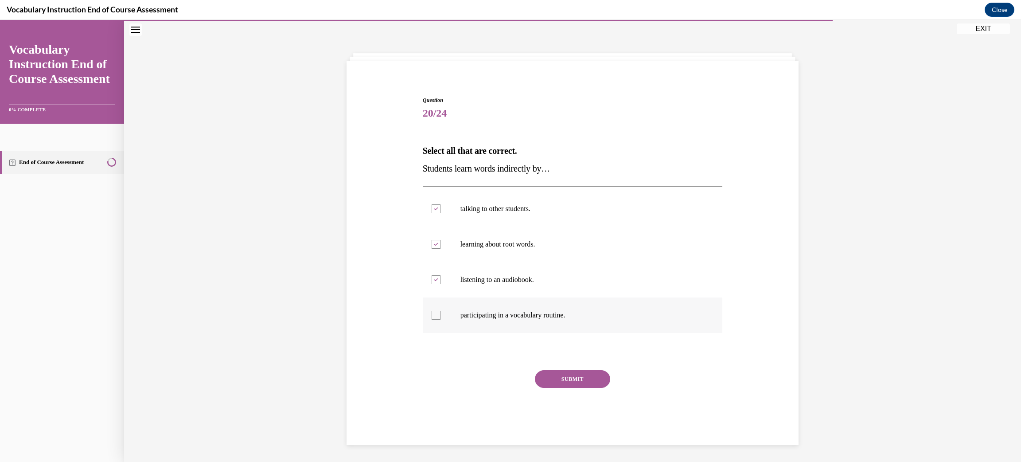
click at [460, 313] on p "participating in a vocabulary routine." at bounding box center [580, 315] width 240 height 9
click at [440, 313] on input "participating in a vocabulary routine." at bounding box center [436, 315] width 9 height 9
checkbox input "true"
click at [451, 283] on label "listening to an audiobook." at bounding box center [573, 279] width 300 height 35
click at [440, 283] on input "listening to an audiobook." at bounding box center [436, 279] width 9 height 9
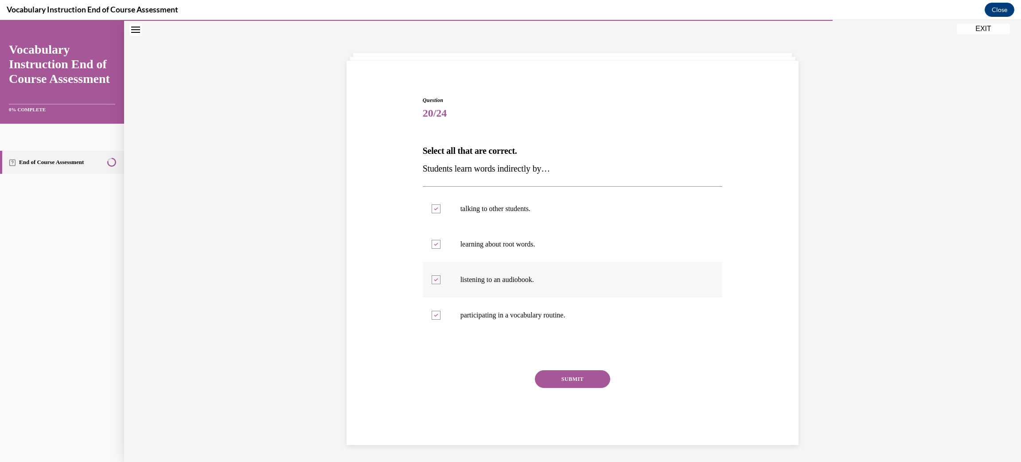
checkbox input "false"
click at [460, 312] on p "participating in a vocabulary routine." at bounding box center [580, 315] width 240 height 9
click at [440, 312] on input "participating in a vocabulary routine." at bounding box center [436, 315] width 9 height 9
checkbox input "false"
click at [460, 247] on p "learning about root words." at bounding box center [580, 244] width 240 height 9
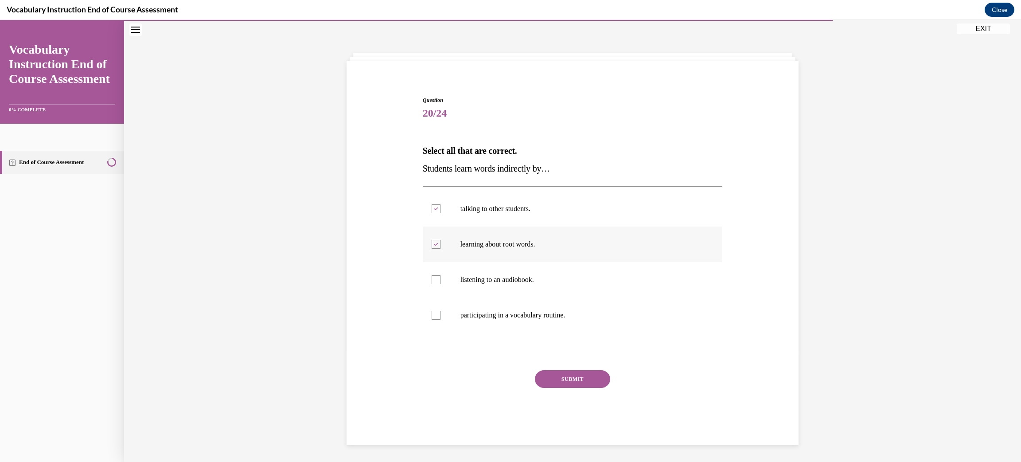
click at [440, 247] on input "learning about root words." at bounding box center [436, 244] width 9 height 9
checkbox input "false"
click at [475, 209] on p "talking to other students." at bounding box center [580, 208] width 240 height 9
click at [440, 209] on input "talking to other students." at bounding box center [436, 208] width 9 height 9
click at [475, 215] on label "talking to other students." at bounding box center [573, 208] width 300 height 35
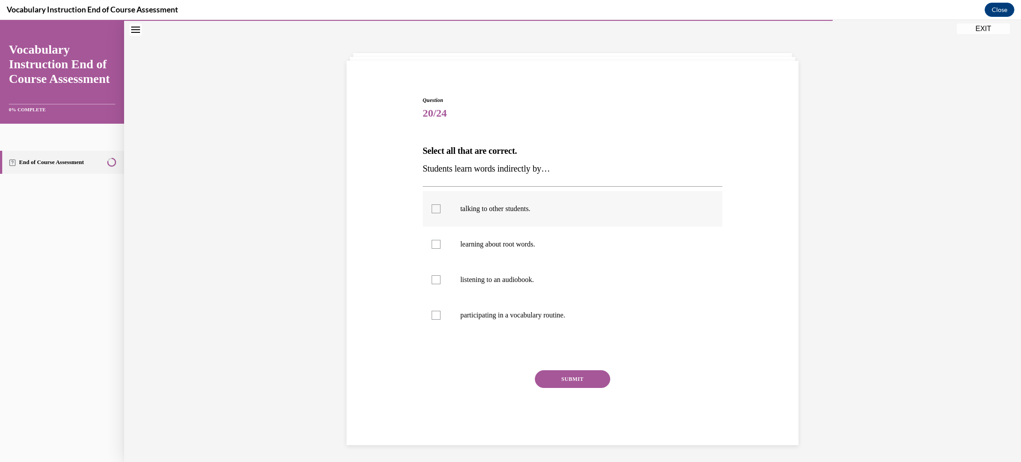
click at [440, 213] on input "talking to other students." at bounding box center [436, 208] width 9 height 9
checkbox input "true"
click at [464, 276] on p "listening to an audiobook." at bounding box center [580, 279] width 240 height 9
click at [440, 276] on input "listening to an audiobook." at bounding box center [436, 279] width 9 height 9
checkbox input "true"
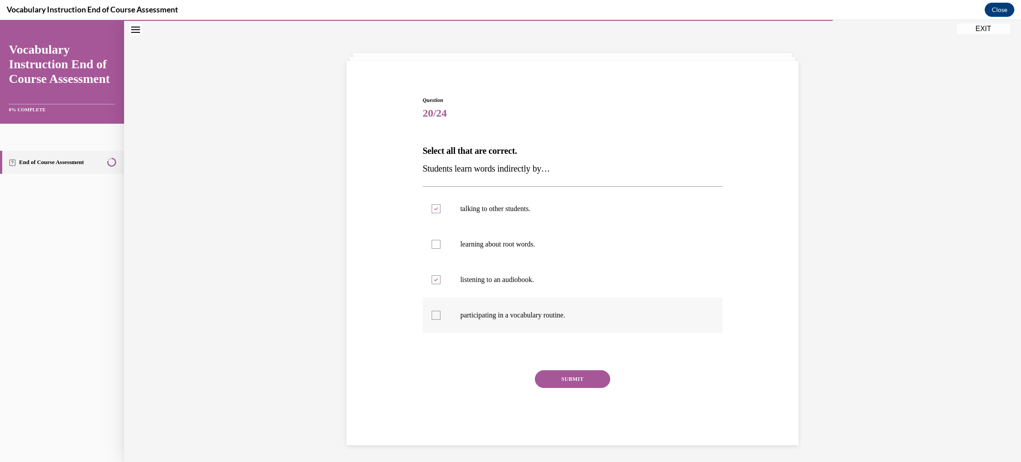
click at [460, 319] on p "participating in a vocabulary routine." at bounding box center [580, 315] width 240 height 9
click at [440, 319] on input "participating in a vocabulary routine." at bounding box center [436, 315] width 9 height 9
click at [434, 315] on icon at bounding box center [436, 315] width 4 height 3
click at [432, 315] on input "participating in a vocabulary routine." at bounding box center [436, 315] width 9 height 9
checkbox input "false"
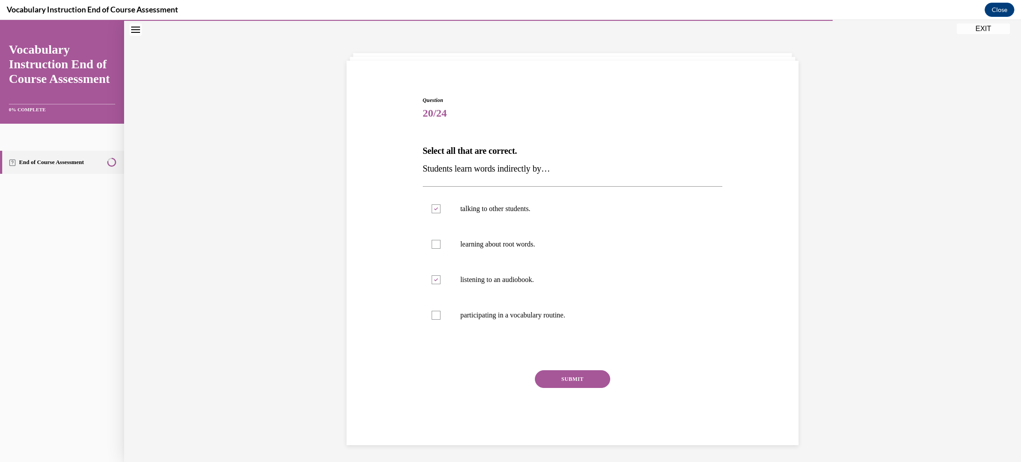
click at [520, 372] on div "SUBMIT" at bounding box center [573, 392] width 300 height 44
click at [571, 381] on button "SUBMIT" at bounding box center [572, 379] width 75 height 18
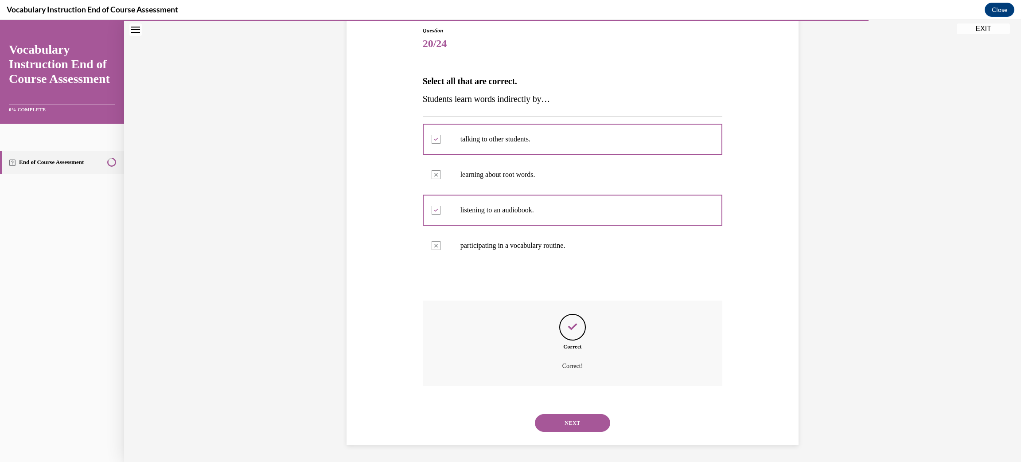
click at [573, 424] on button "NEXT" at bounding box center [572, 423] width 75 height 18
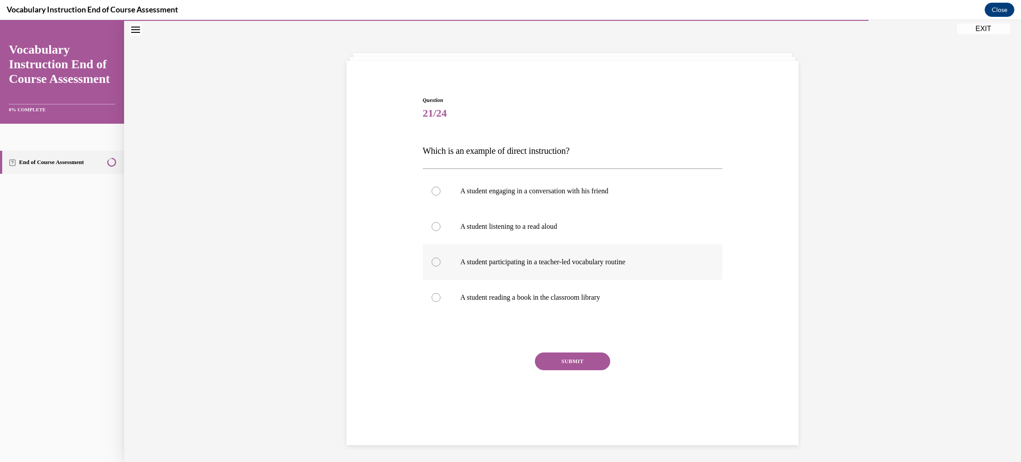
click at [568, 259] on p "A student participating in a teacher-led vocabulary routine" at bounding box center [580, 261] width 240 height 9
click at [440, 259] on input "A student participating in a teacher-led vocabulary routine" at bounding box center [436, 261] width 9 height 9
radio input "true"
click at [564, 298] on p "A student reading a book in the classroom library" at bounding box center [580, 297] width 240 height 9
click at [440, 298] on input "A student reading a book in the classroom library" at bounding box center [436, 297] width 9 height 9
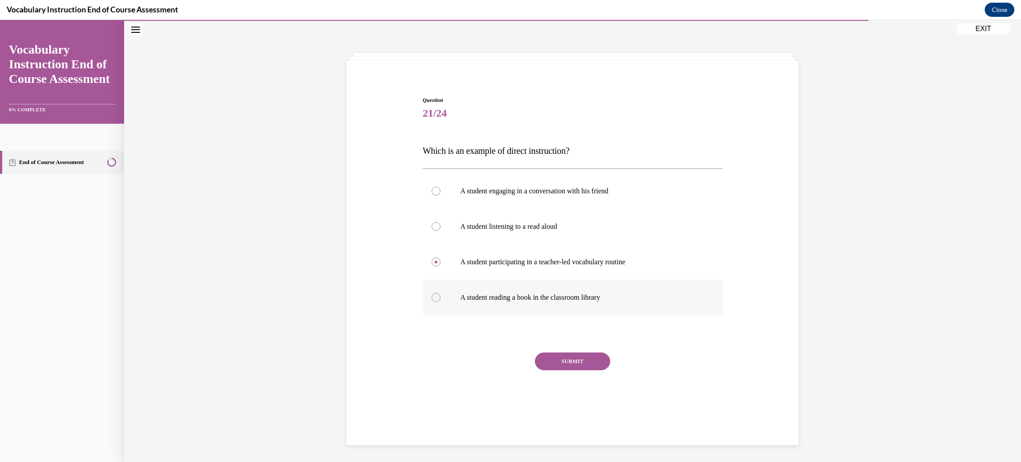
radio input "true"
click at [562, 270] on label "A student participating in a teacher-led vocabulary routine" at bounding box center [573, 261] width 300 height 35
click at [440, 266] on input "A student participating in a teacher-led vocabulary routine" at bounding box center [436, 261] width 9 height 9
radio input "true"
click at [570, 358] on button "SUBMIT" at bounding box center [572, 361] width 75 height 18
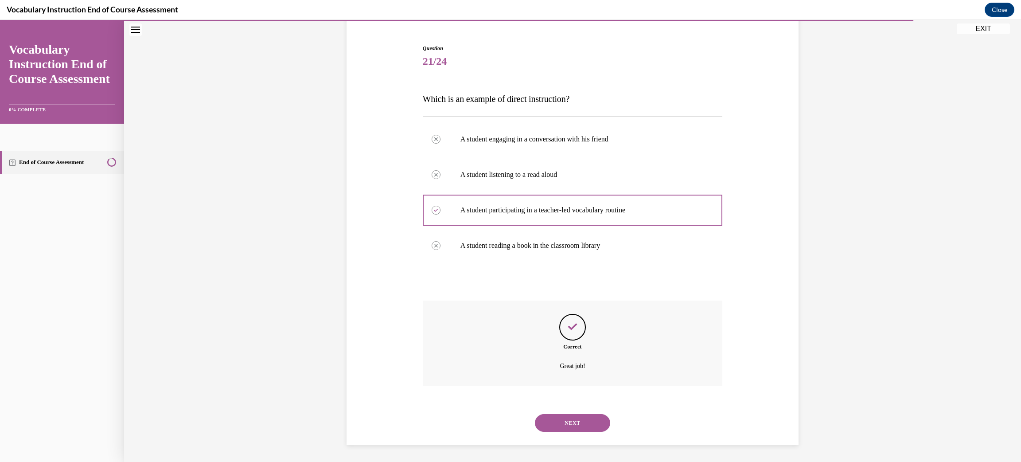
click at [583, 420] on button "NEXT" at bounding box center [572, 423] width 75 height 18
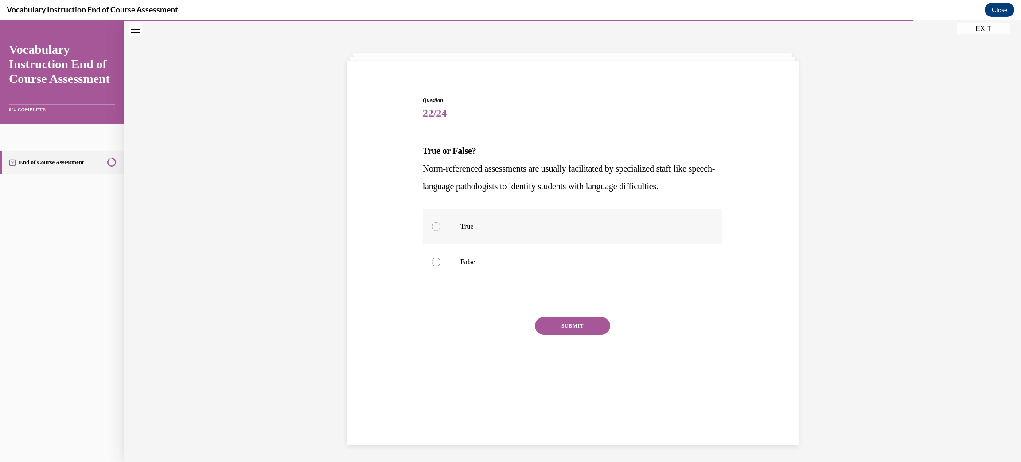
click at [618, 214] on label "True" at bounding box center [573, 226] width 300 height 35
click at [440, 222] on input "True" at bounding box center [436, 226] width 9 height 9
radio input "true"
click at [579, 323] on button "SUBMIT" at bounding box center [572, 326] width 75 height 18
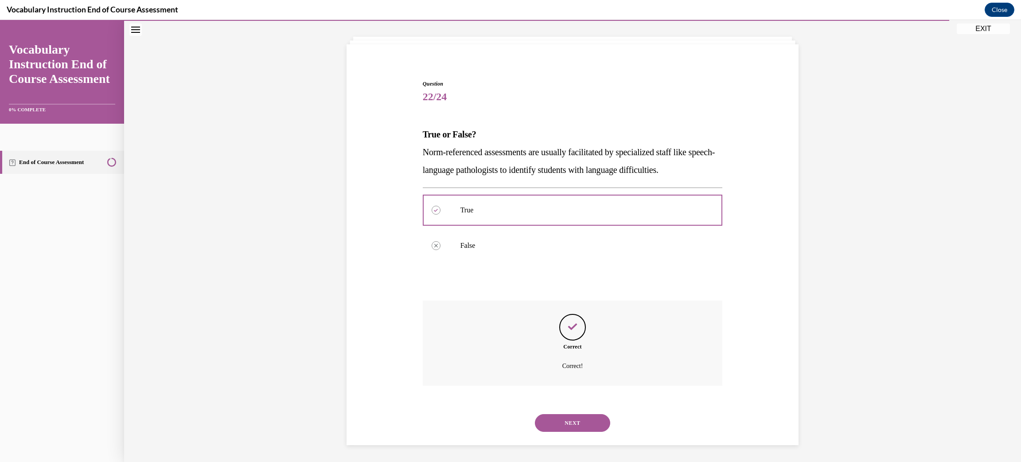
click at [584, 425] on button "NEXT" at bounding box center [572, 423] width 75 height 18
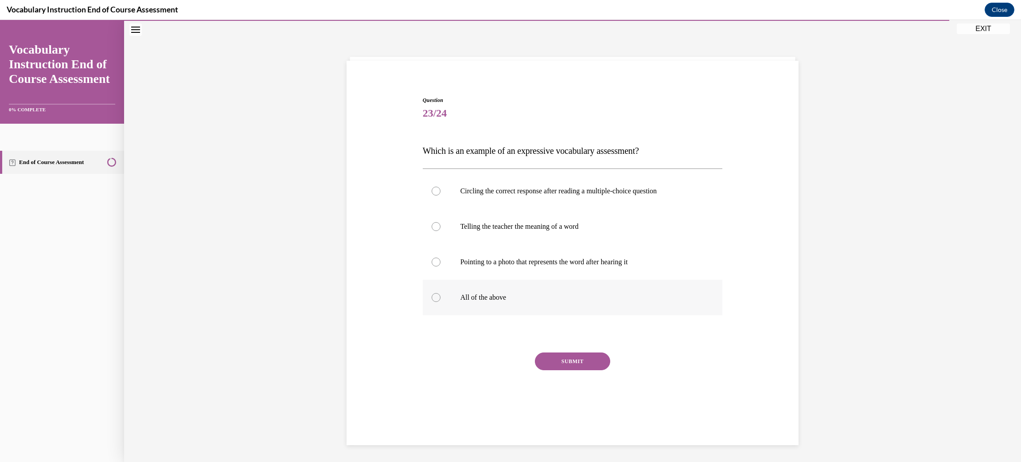
click at [676, 300] on p "All of the above" at bounding box center [580, 297] width 240 height 9
click at [440, 300] on input "All of the above" at bounding box center [436, 297] width 9 height 9
radio input "true"
click at [577, 237] on label "Telling the teacher the meaning of a word" at bounding box center [573, 226] width 300 height 35
click at [440, 231] on input "Telling the teacher the meaning of a word" at bounding box center [436, 226] width 9 height 9
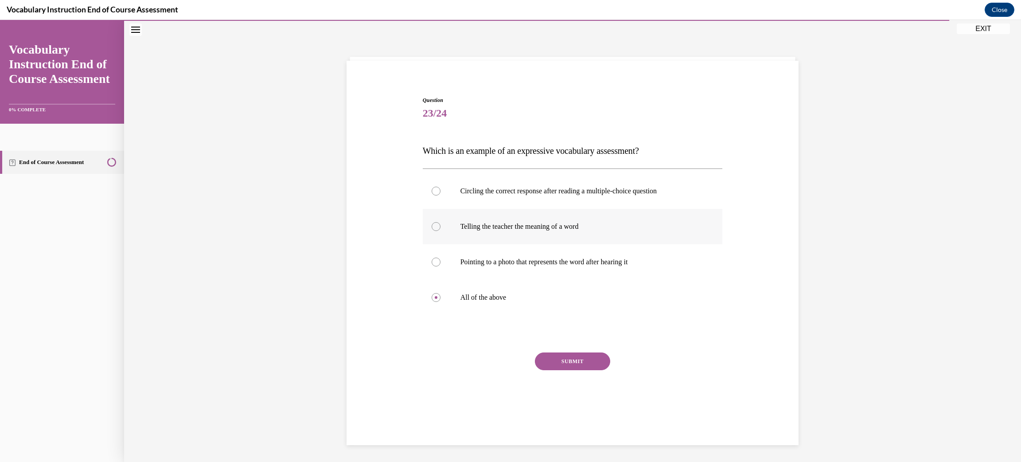
radio input "true"
click at [579, 270] on label "Pointing to a photo that represents the word after hearing it" at bounding box center [573, 261] width 300 height 35
click at [440, 266] on input "Pointing to a photo that represents the word after hearing it" at bounding box center [436, 261] width 9 height 9
radio input "true"
click at [585, 360] on button "SUBMIT" at bounding box center [572, 361] width 75 height 18
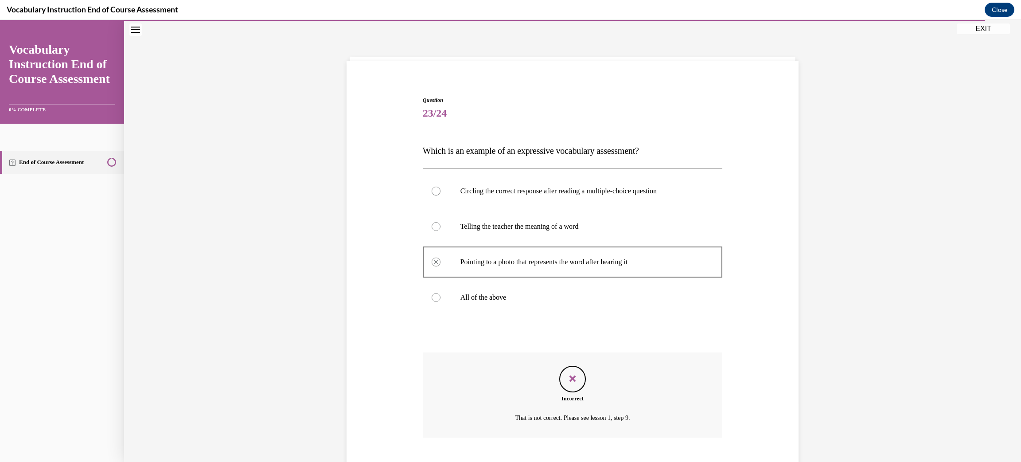
scroll to position [79, 0]
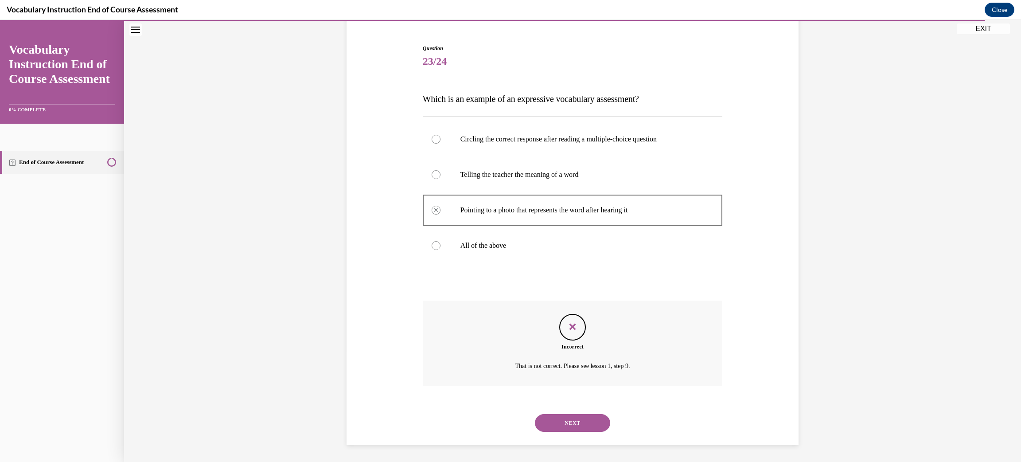
click at [572, 420] on button "NEXT" at bounding box center [572, 423] width 75 height 18
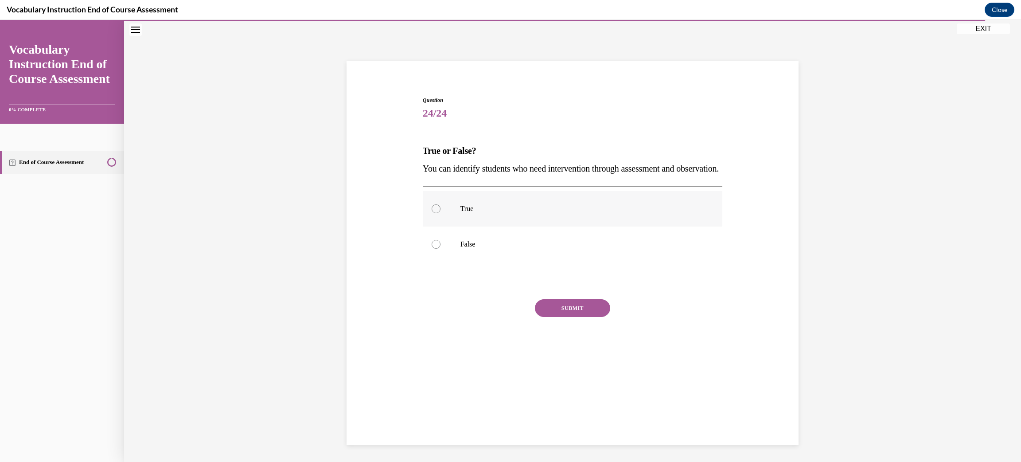
click at [507, 213] on p "True" at bounding box center [580, 208] width 240 height 9
click at [440, 213] on input "True" at bounding box center [436, 208] width 9 height 9
radio input "true"
click at [566, 317] on button "SUBMIT" at bounding box center [572, 308] width 75 height 18
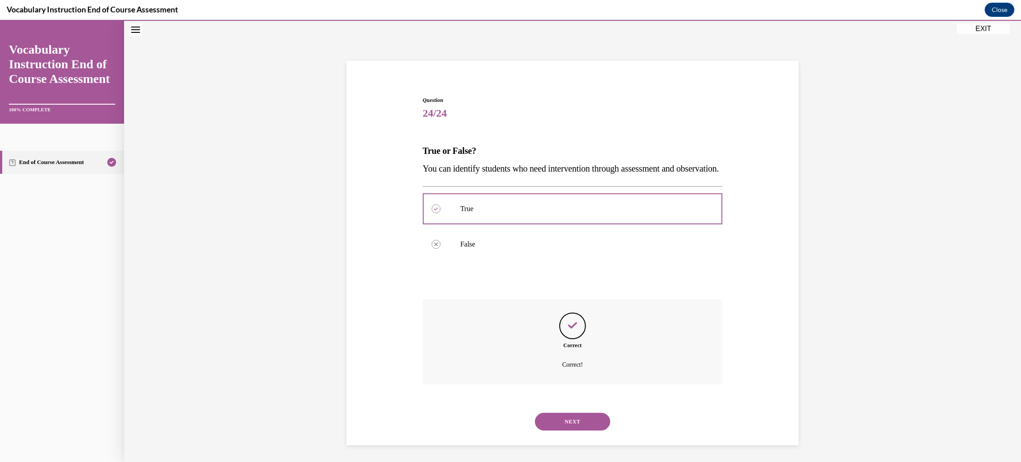
click at [583, 430] on button "NEXT" at bounding box center [572, 421] width 75 height 18
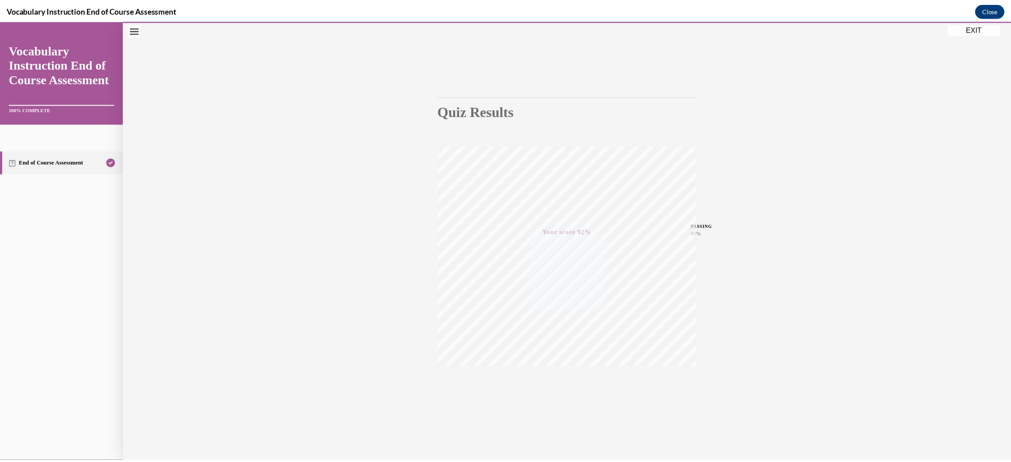
scroll to position [27, 0]
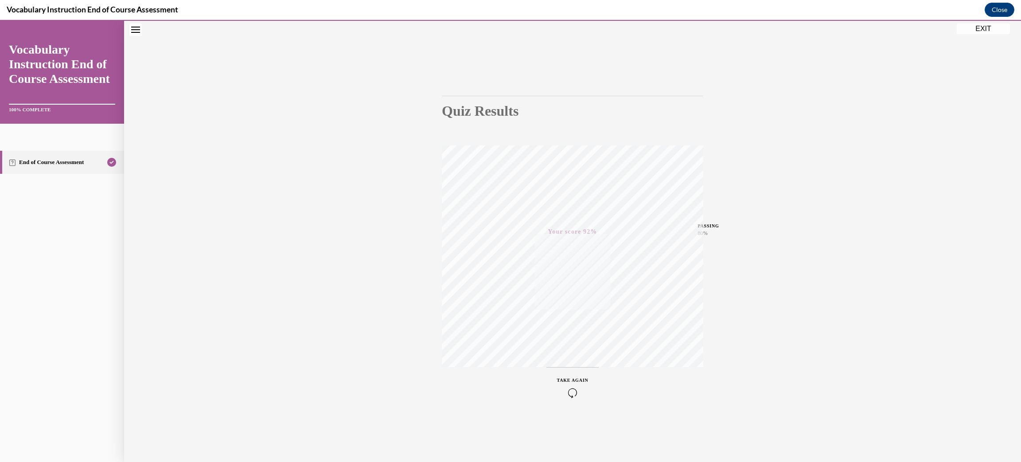
click at [976, 30] on button "EXIT" at bounding box center [983, 28] width 53 height 11
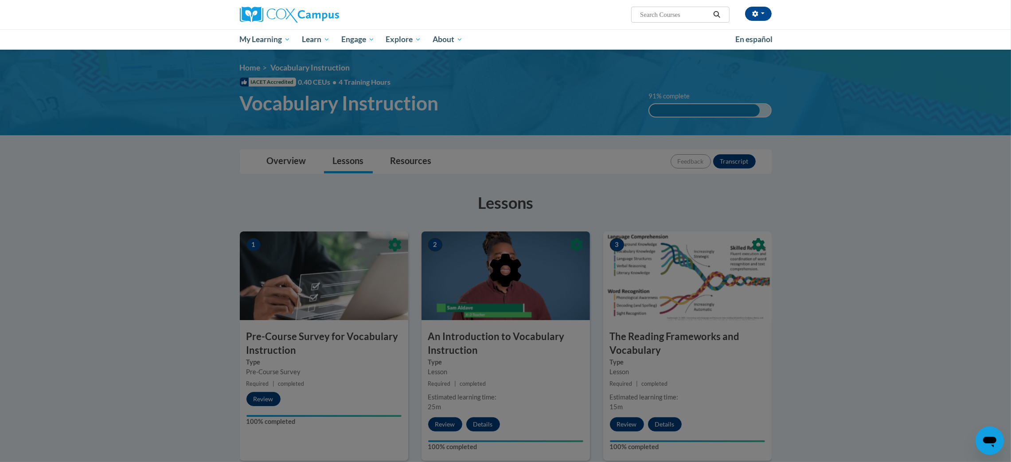
scroll to position [66, 0]
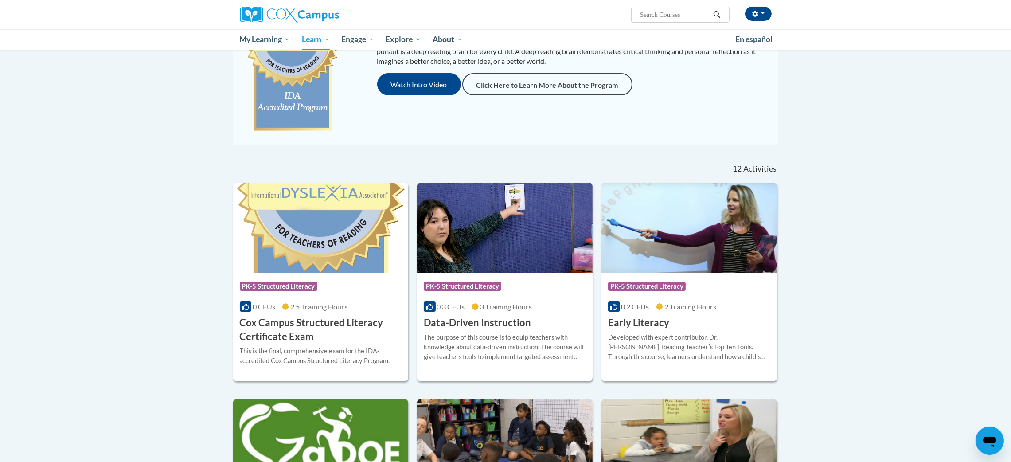
scroll to position [89, 0]
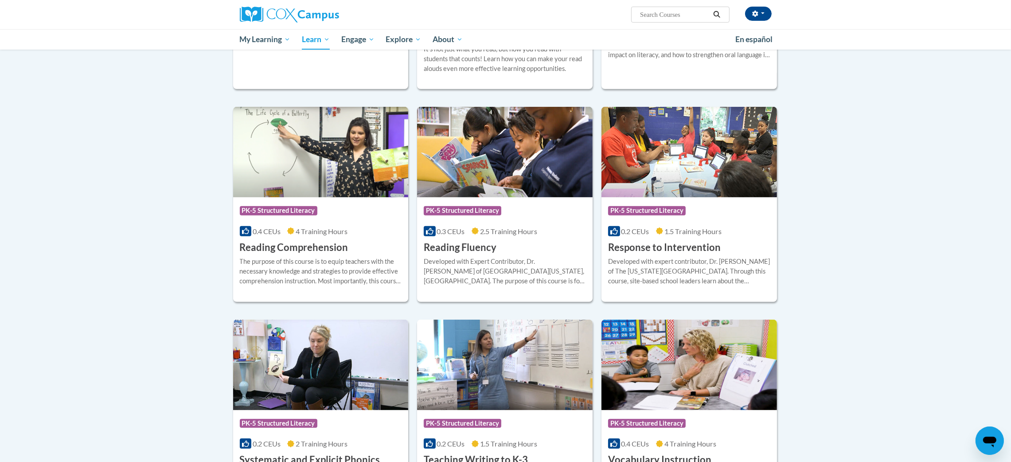
scroll to position [820, 0]
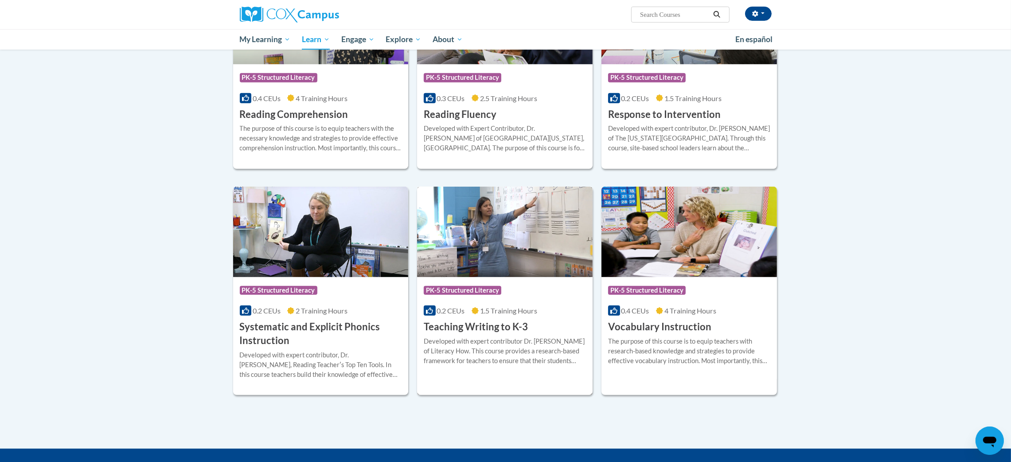
click at [536, 323] on div "Course Category: PK-5 Structured Literacy 0.2 CEUs 1.5 Training Hours COURSE Te…" at bounding box center [504, 305] width 175 height 57
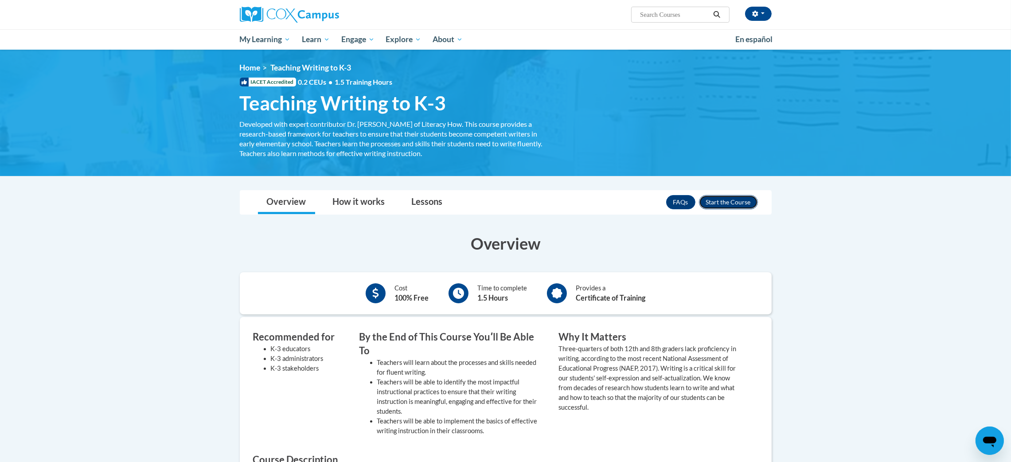
click at [740, 199] on button "Enroll" at bounding box center [728, 202] width 59 height 14
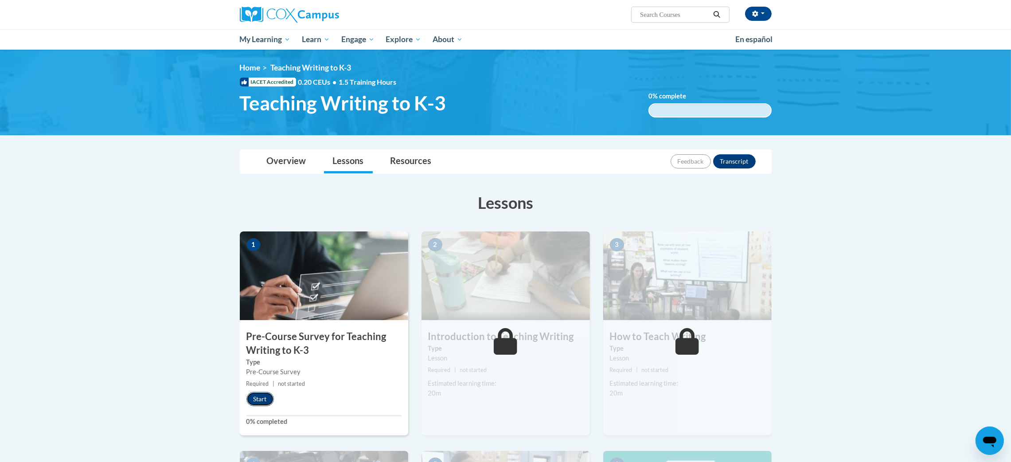
click at [263, 397] on button "Start" at bounding box center [259, 399] width 27 height 14
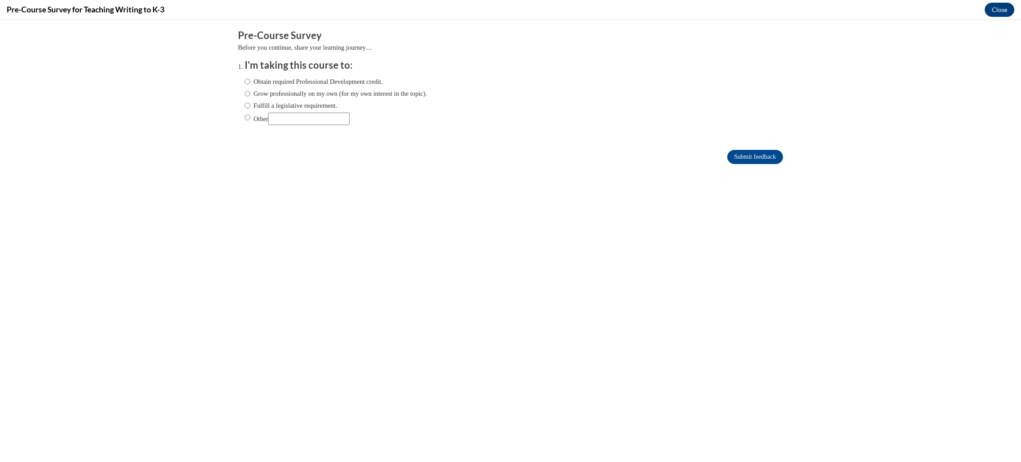
click at [245, 106] on label "Fulfill a legislative requirement." at bounding box center [291, 106] width 93 height 10
click at [245, 106] on input "Fulfill a legislative requirement." at bounding box center [248, 106] width 6 height 10
radio input "true"
click at [737, 156] on input "Submit feedback" at bounding box center [755, 157] width 56 height 14
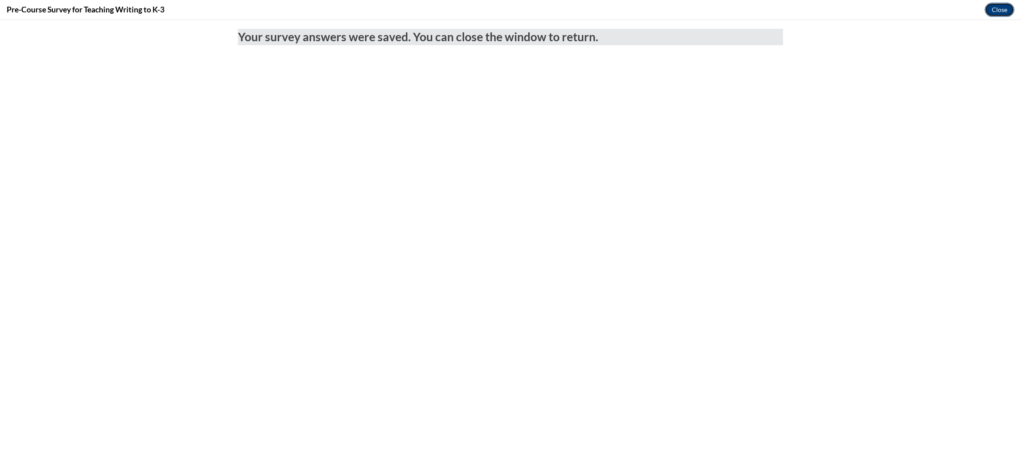
click at [1001, 8] on button "Close" at bounding box center [999, 10] width 30 height 14
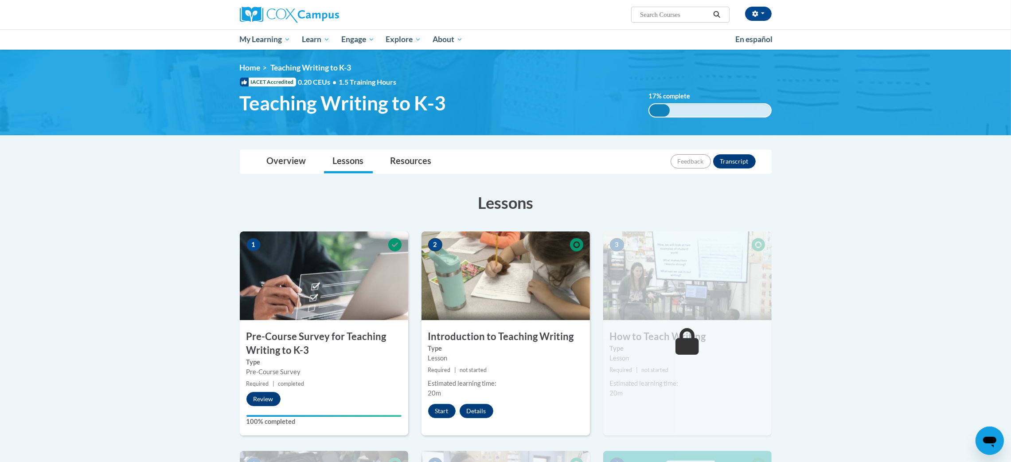
click at [445, 418] on div "2 Introduction to Teaching Writing Type Lesson Required | not started Estimated…" at bounding box center [505, 333] width 168 height 204
click at [443, 412] on button "Start" at bounding box center [441, 411] width 27 height 14
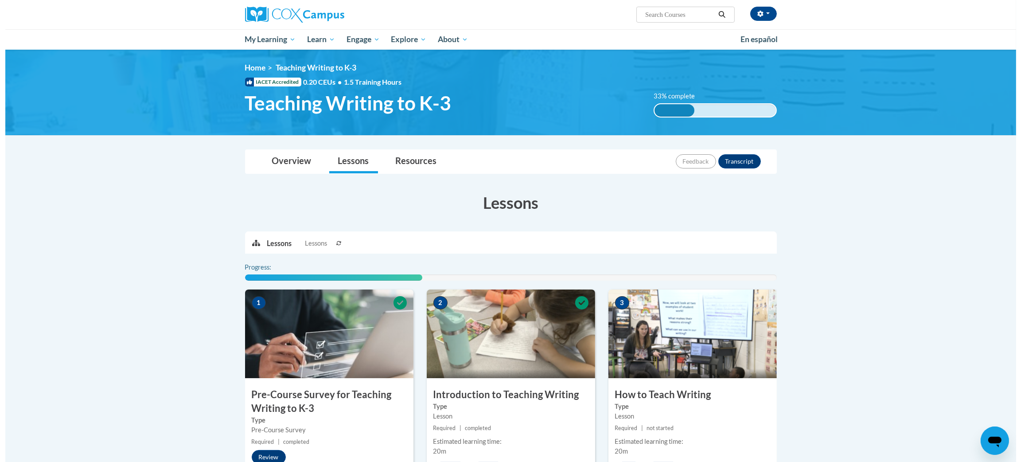
scroll to position [133, 0]
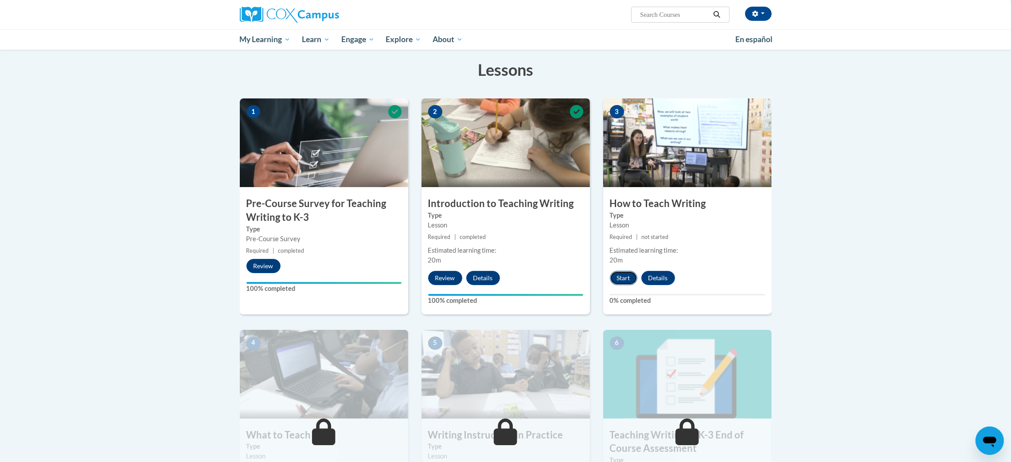
click at [618, 275] on button "Start" at bounding box center [623, 278] width 27 height 14
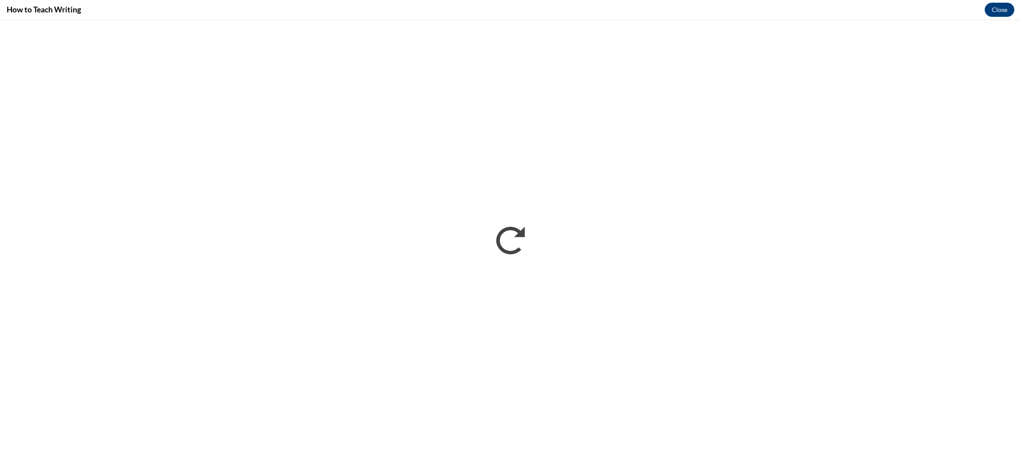
scroll to position [0, 0]
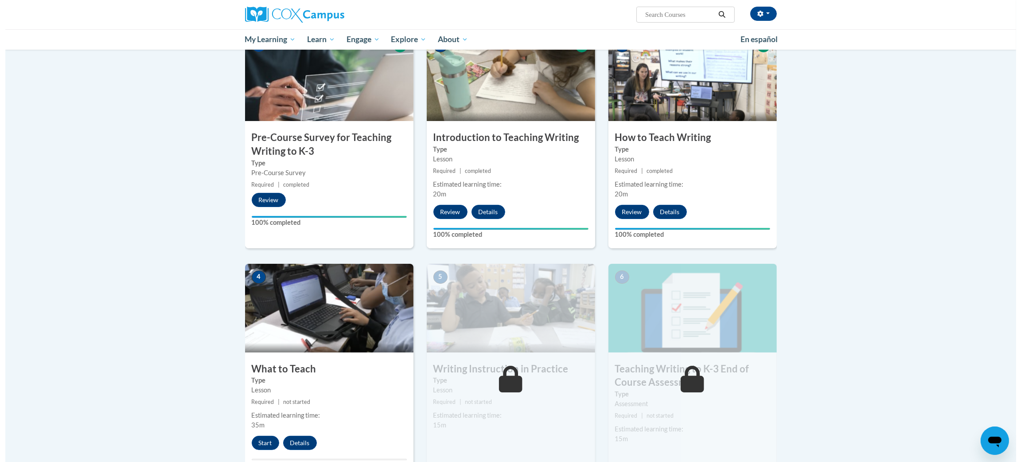
scroll to position [266, 0]
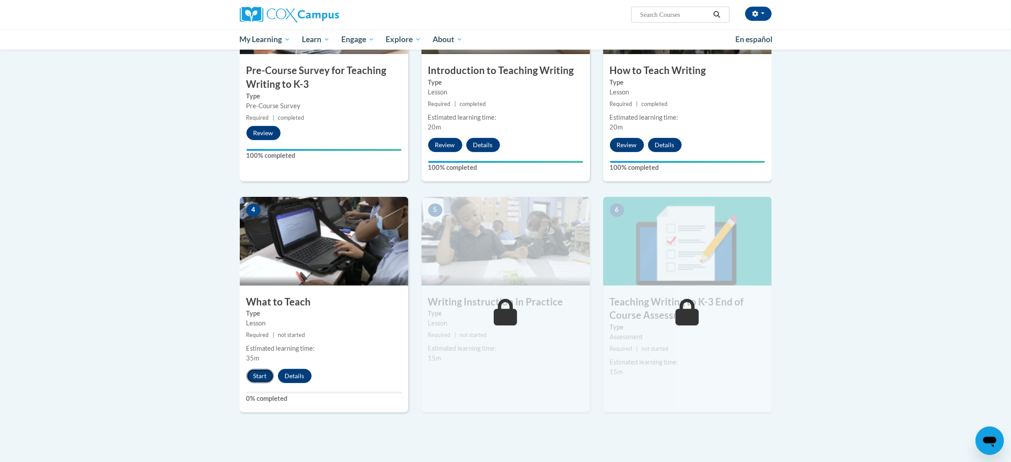
click at [257, 373] on button "Start" at bounding box center [259, 376] width 27 height 14
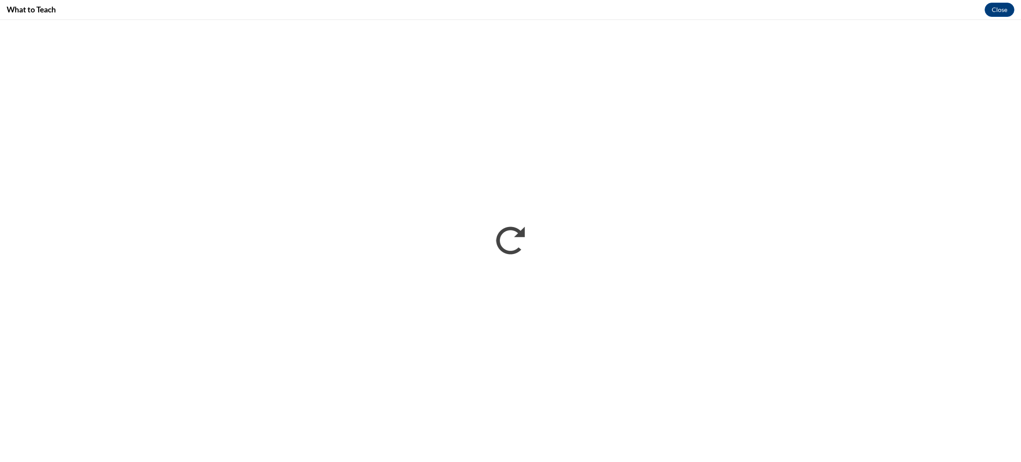
scroll to position [0, 0]
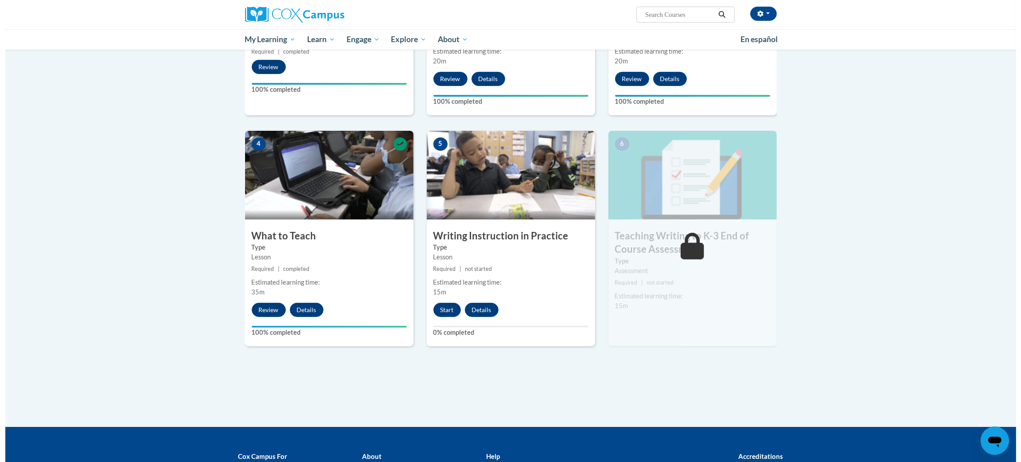
scroll to position [398, 0]
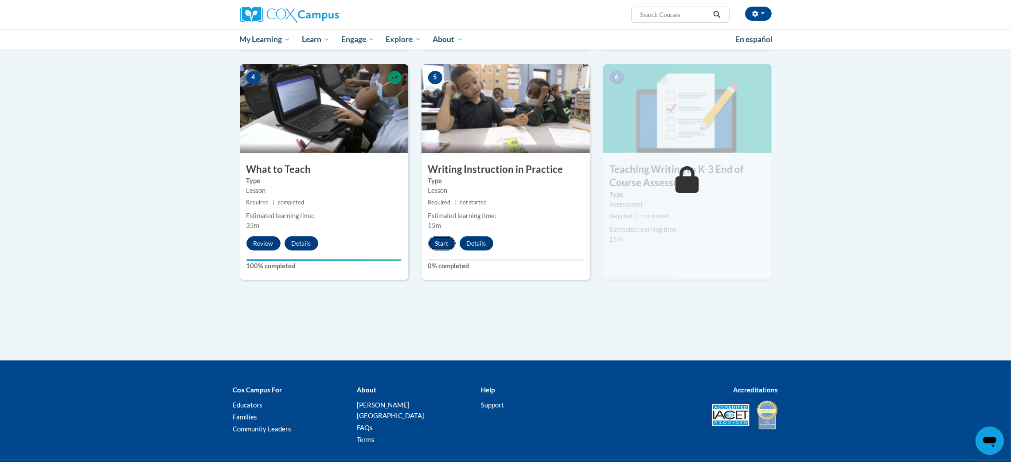
click at [444, 237] on button "Start" at bounding box center [441, 243] width 27 height 14
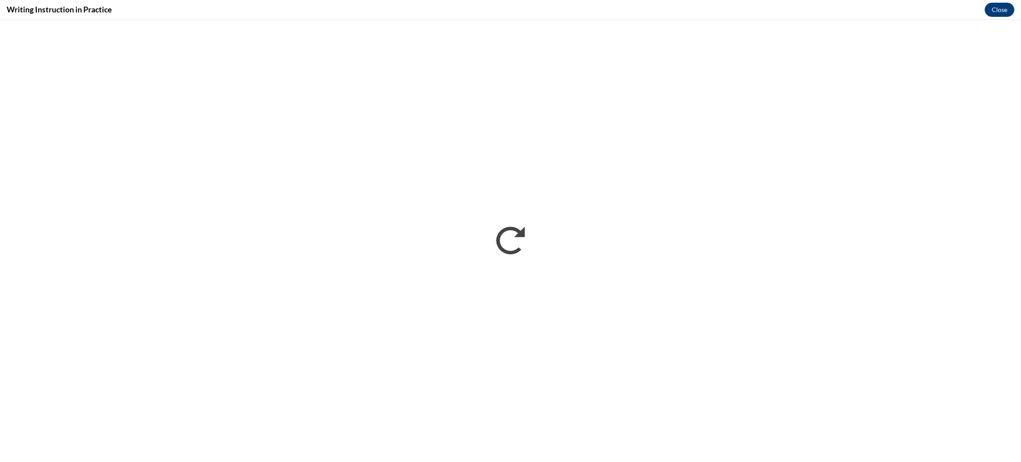
scroll to position [0, 0]
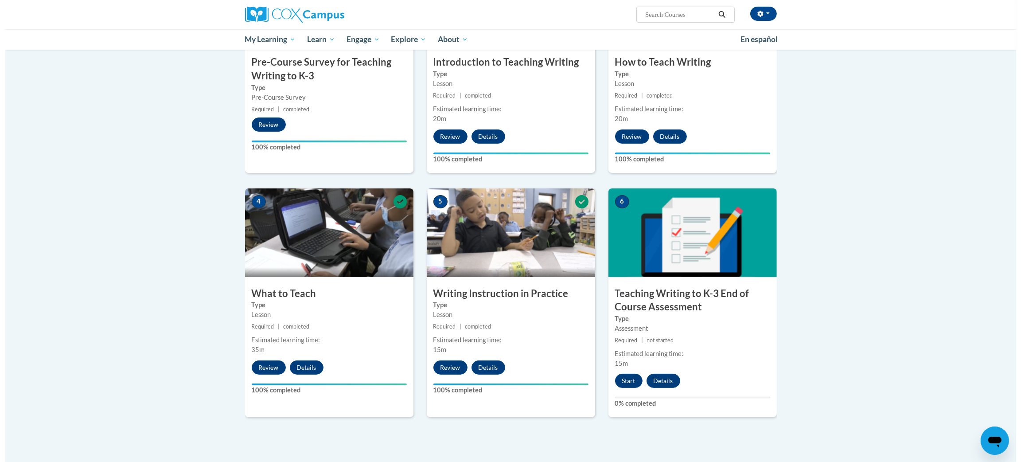
scroll to position [456, 0]
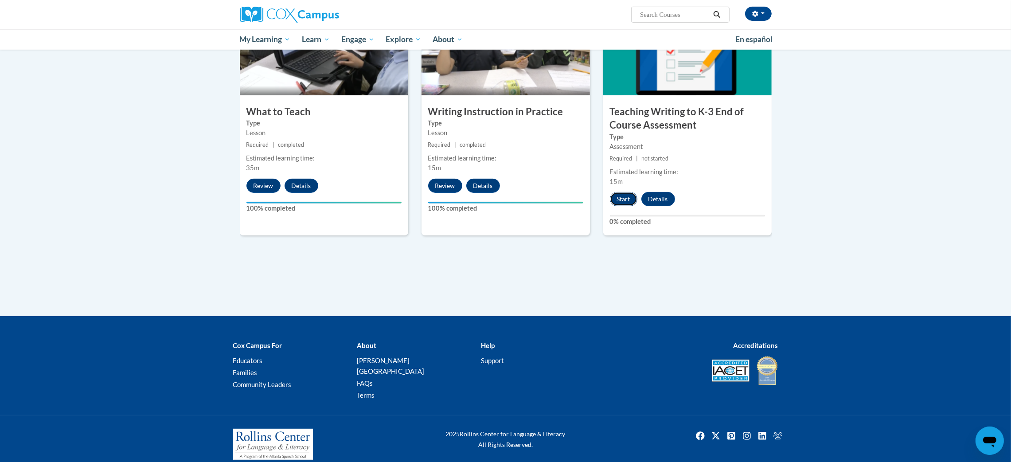
click at [626, 200] on button "Start" at bounding box center [623, 199] width 27 height 14
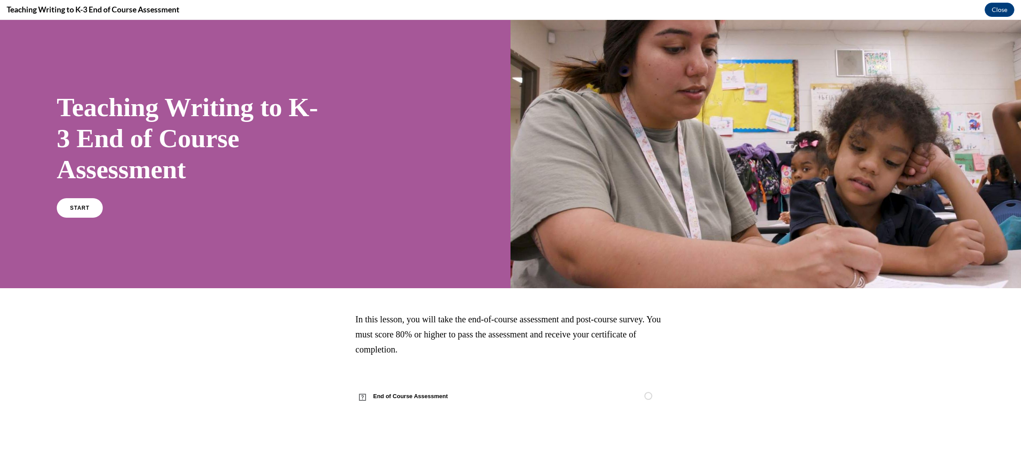
scroll to position [0, 0]
click at [84, 205] on span "START" at bounding box center [80, 208] width 20 height 7
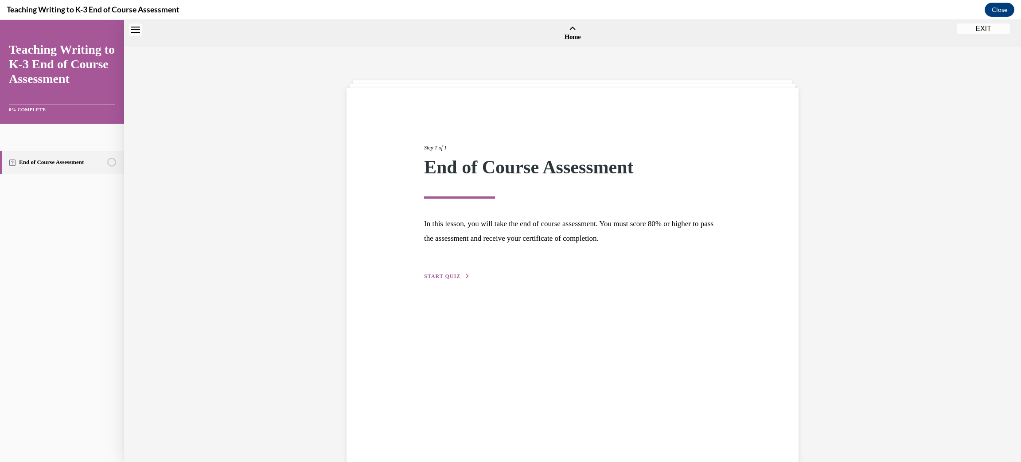
scroll to position [27, 0]
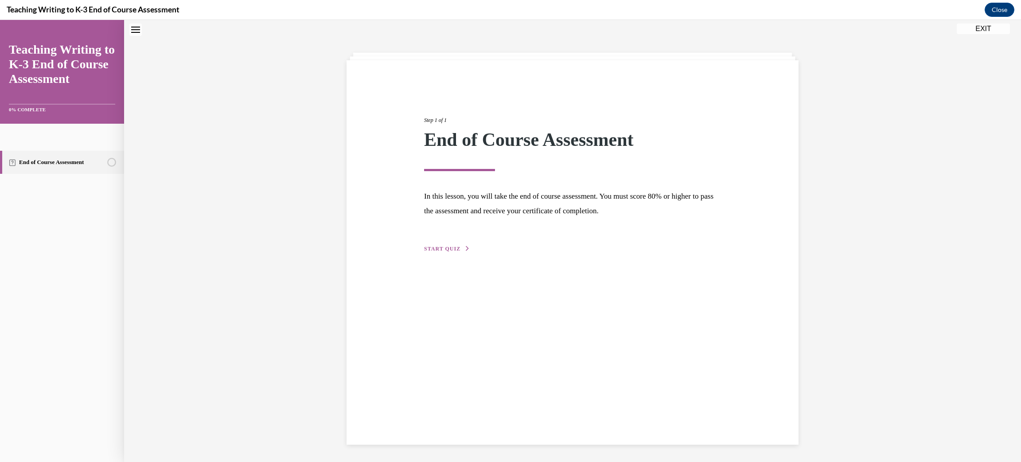
click at [443, 250] on span "START QUIZ" at bounding box center [442, 248] width 36 height 6
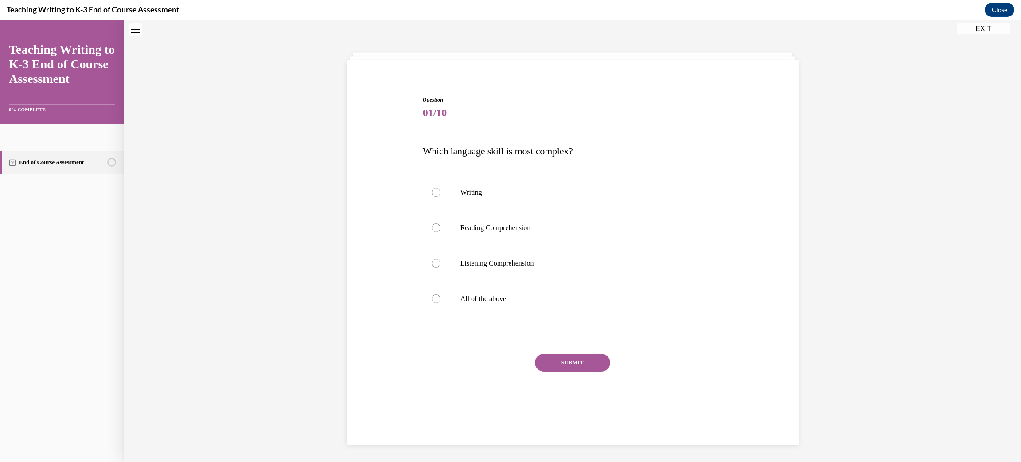
scroll to position [27, 0]
click at [529, 187] on label "Writing" at bounding box center [573, 192] width 300 height 35
click at [440, 188] on input "Writing" at bounding box center [436, 192] width 9 height 9
radio input "true"
click at [576, 361] on button "SUBMIT" at bounding box center [572, 363] width 75 height 18
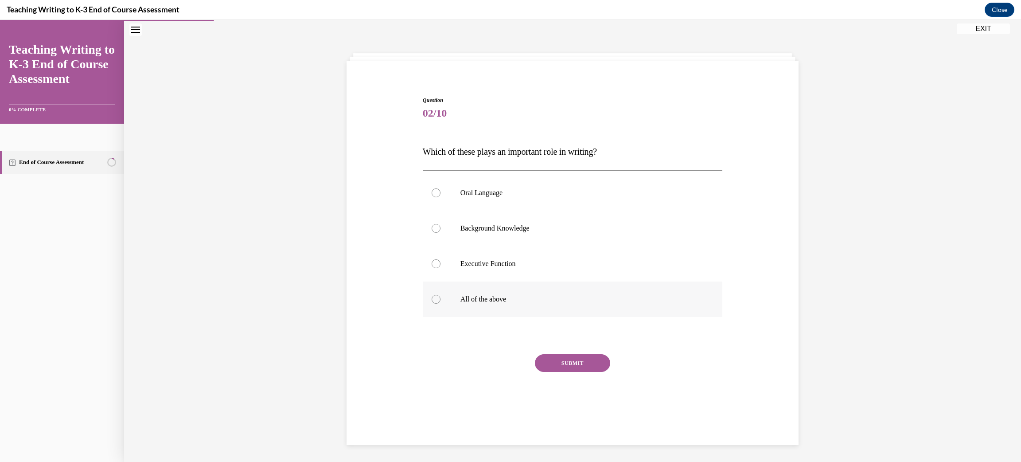
click at [445, 287] on label "All of the above" at bounding box center [573, 298] width 300 height 35
click at [440, 295] on input "All of the above" at bounding box center [436, 299] width 9 height 9
radio input "true"
click at [558, 361] on button "SUBMIT" at bounding box center [572, 363] width 75 height 18
click at [521, 292] on label "Outlining" at bounding box center [573, 297] width 300 height 35
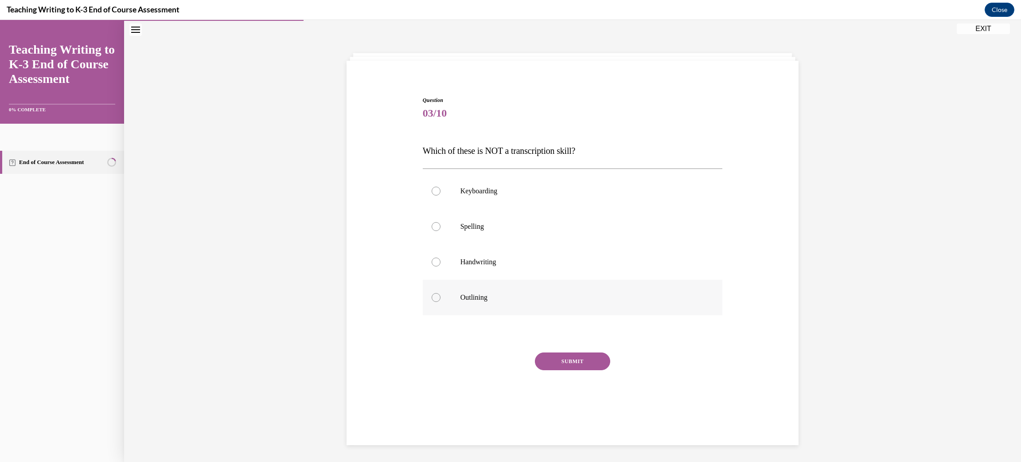
click at [440, 293] on input "Outlining" at bounding box center [436, 297] width 9 height 9
radio input "true"
click at [570, 361] on button "SUBMIT" at bounding box center [572, 361] width 75 height 18
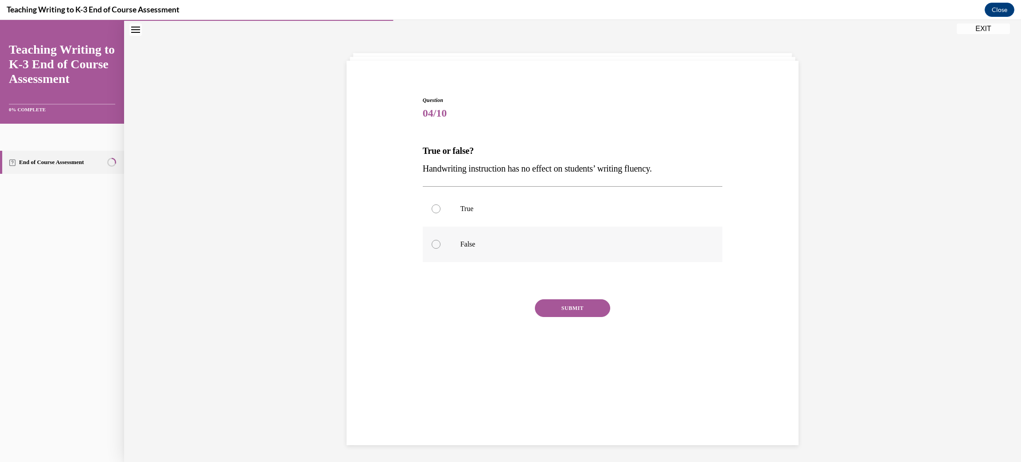
click at [480, 249] on label "False" at bounding box center [573, 243] width 300 height 35
click at [440, 249] on input "False" at bounding box center [436, 244] width 9 height 9
radio input "true"
click at [558, 305] on button "SUBMIT" at bounding box center [572, 308] width 75 height 18
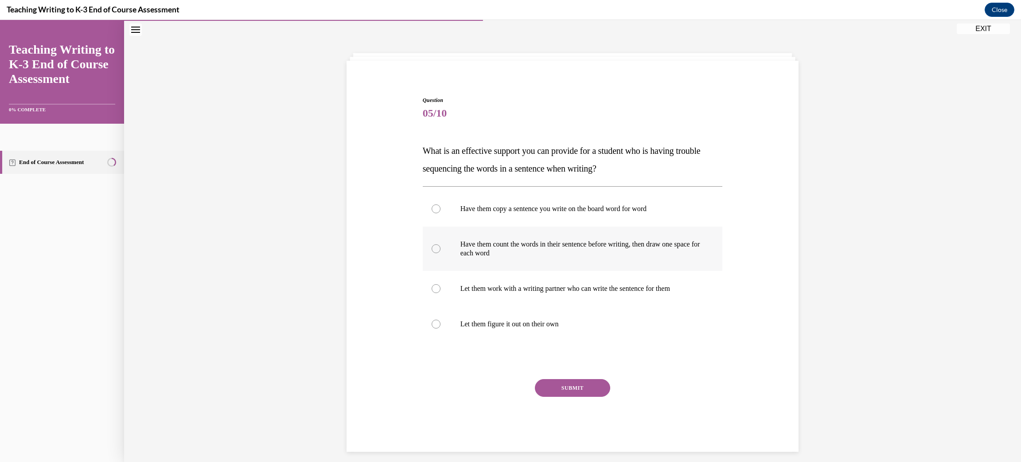
click at [490, 259] on label "Have them count the words in their sentence before writing, then draw one space…" at bounding box center [573, 248] width 300 height 44
click at [440, 253] on input "Have them count the words in their sentence before writing, then draw one space…" at bounding box center [436, 248] width 9 height 9
radio input "true"
click at [572, 386] on button "SUBMIT" at bounding box center [572, 388] width 75 height 18
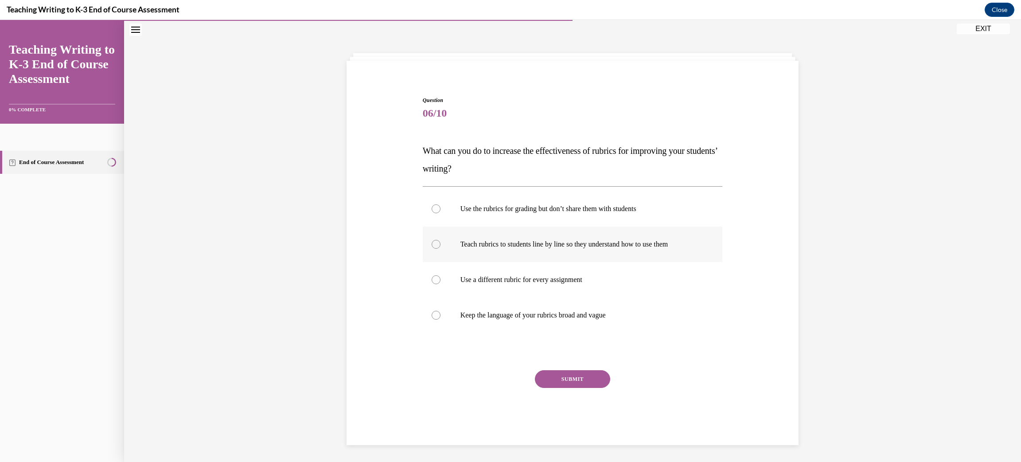
click at [611, 246] on p "Teach rubrics to students line by line so they understand how to use them" at bounding box center [580, 244] width 240 height 9
click at [440, 246] on input "Teach rubrics to students line by line so they understand how to use them" at bounding box center [436, 244] width 9 height 9
radio input "true"
click at [572, 377] on button "SUBMIT" at bounding box center [572, 379] width 75 height 18
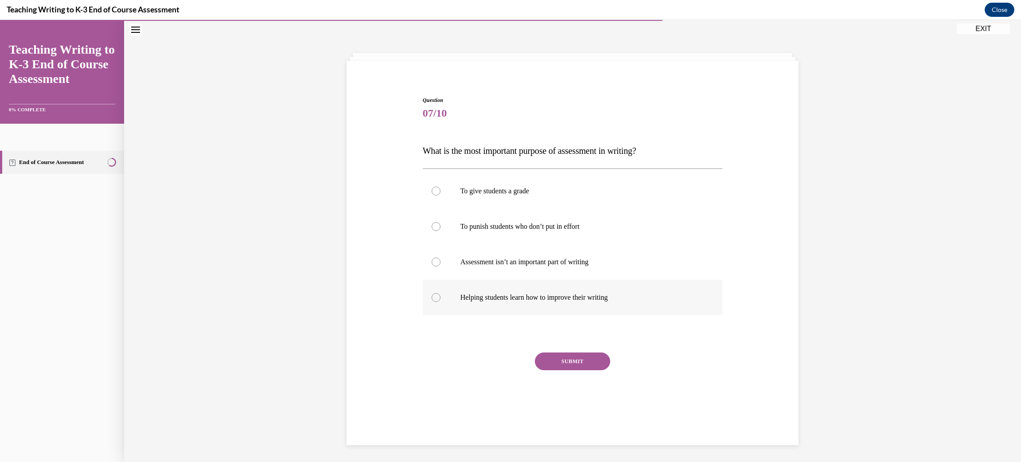
click at [614, 290] on label "Helping students learn how to improve their writing" at bounding box center [573, 297] width 300 height 35
click at [440, 293] on input "Helping students learn how to improve their writing" at bounding box center [436, 297] width 9 height 9
radio input "true"
click at [574, 357] on button "SUBMIT" at bounding box center [572, 361] width 75 height 18
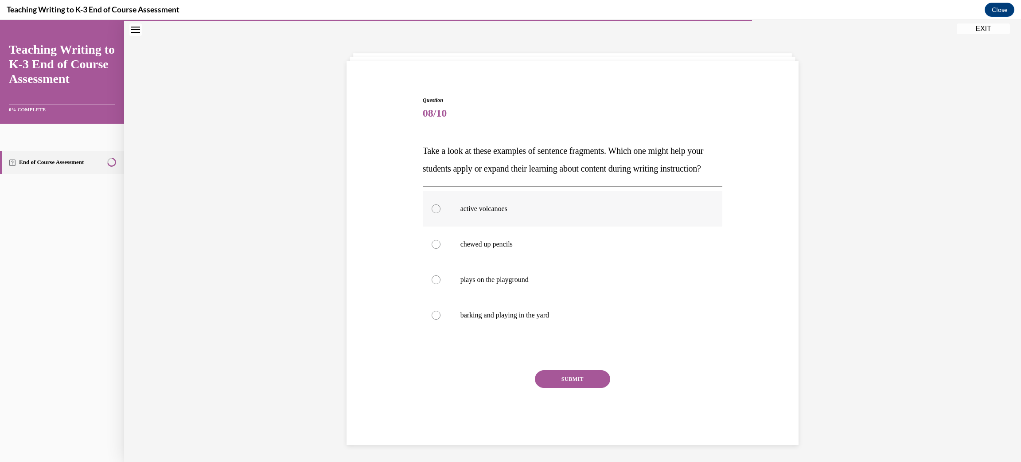
click at [546, 213] on p "active volcanoes" at bounding box center [580, 208] width 240 height 9
click at [440, 213] on input "active volcanoes" at bounding box center [436, 208] width 9 height 9
radio input "true"
click at [580, 388] on button "SUBMIT" at bounding box center [572, 379] width 75 height 18
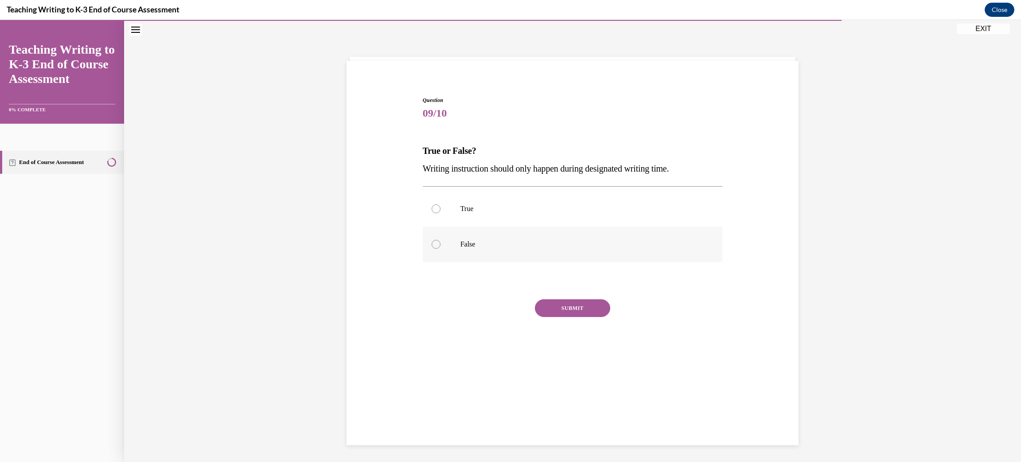
click at [572, 240] on p "False" at bounding box center [580, 244] width 240 height 9
click at [440, 240] on input "False" at bounding box center [436, 244] width 9 height 9
radio input "true"
click at [568, 306] on button "SUBMIT" at bounding box center [572, 308] width 75 height 18
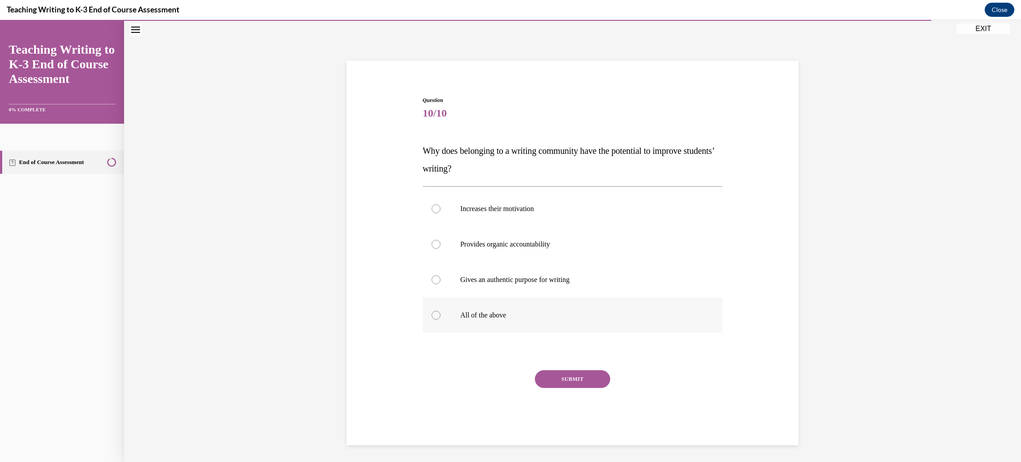
click at [564, 323] on label "All of the above" at bounding box center [573, 314] width 300 height 35
click at [440, 319] on input "All of the above" at bounding box center [436, 315] width 9 height 9
radio input "true"
click at [569, 376] on button "SUBMIT" at bounding box center [572, 379] width 75 height 18
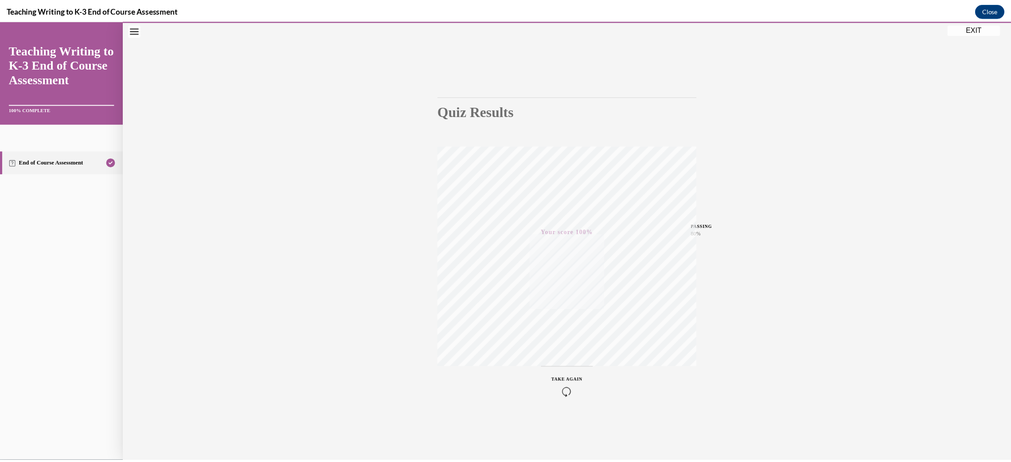
scroll to position [27, 0]
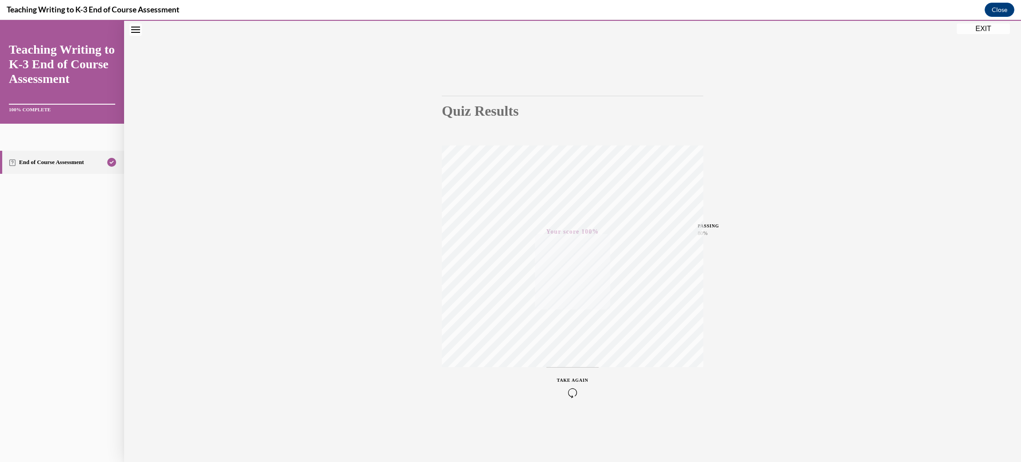
click at [983, 29] on button "EXIT" at bounding box center [983, 28] width 53 height 11
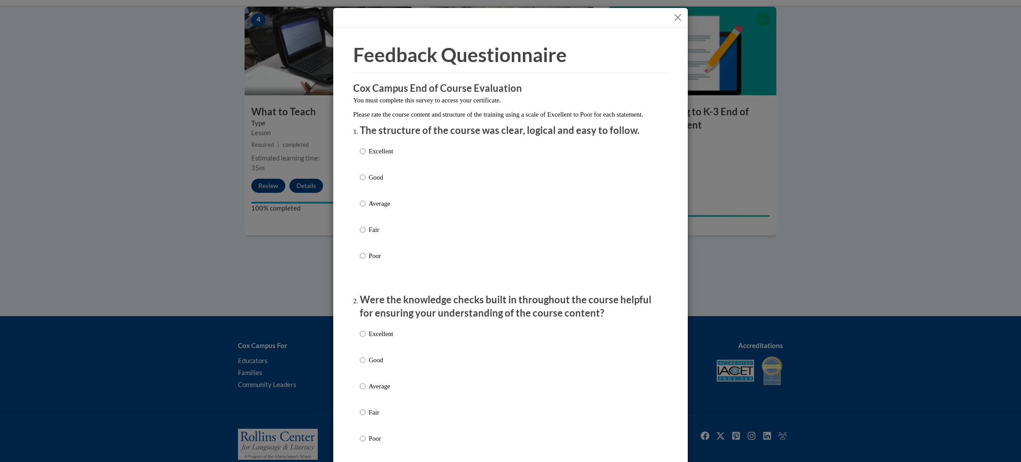
click at [672, 18] on button "Close" at bounding box center [677, 17] width 11 height 11
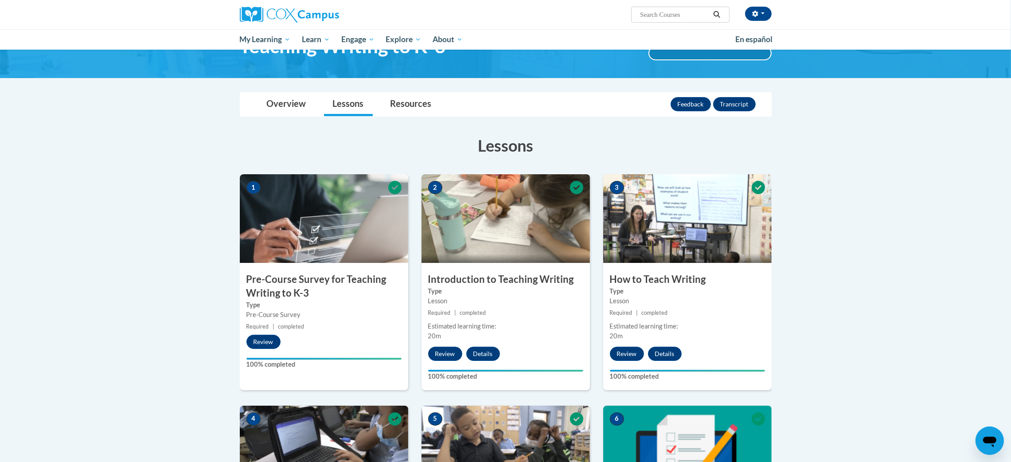
scroll to position [0, 0]
